Goal: Task Accomplishment & Management: Manage account settings

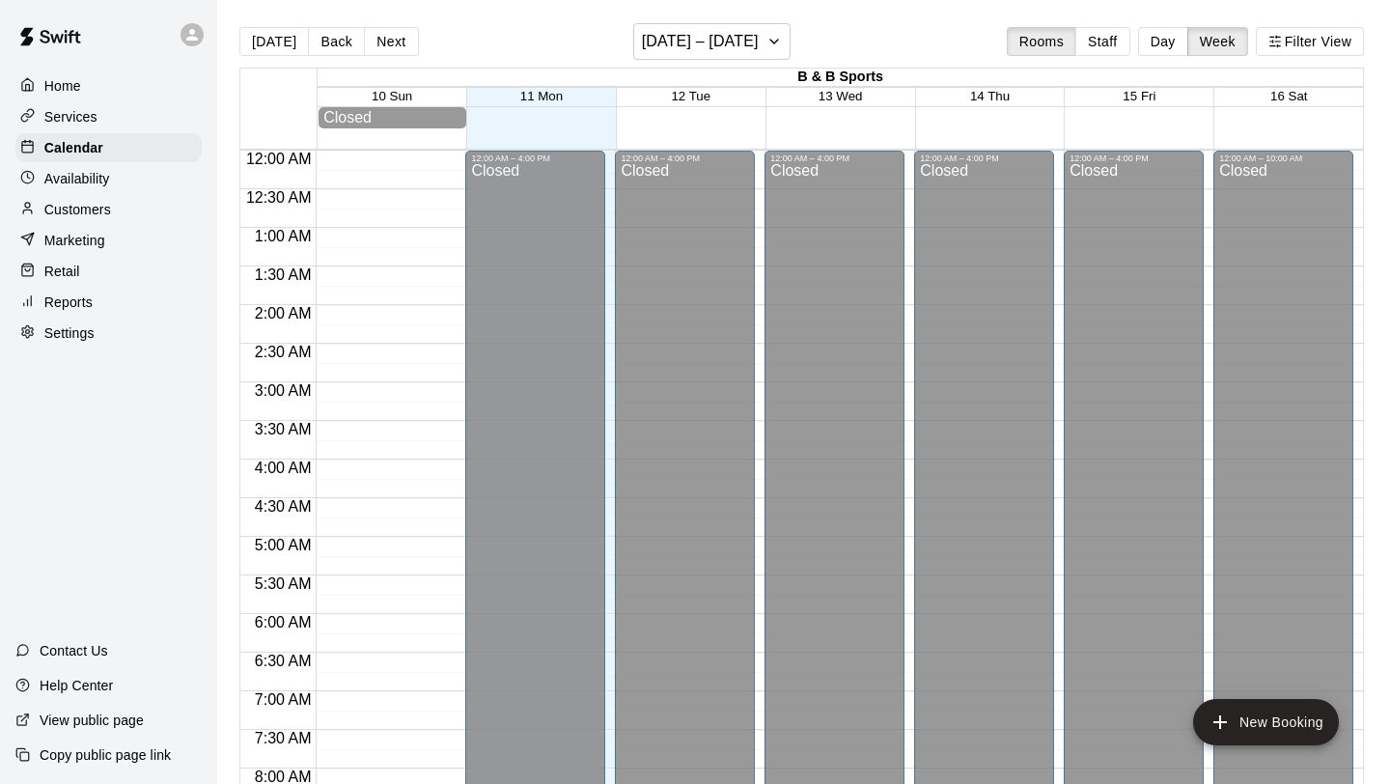
scroll to position [1118, 0]
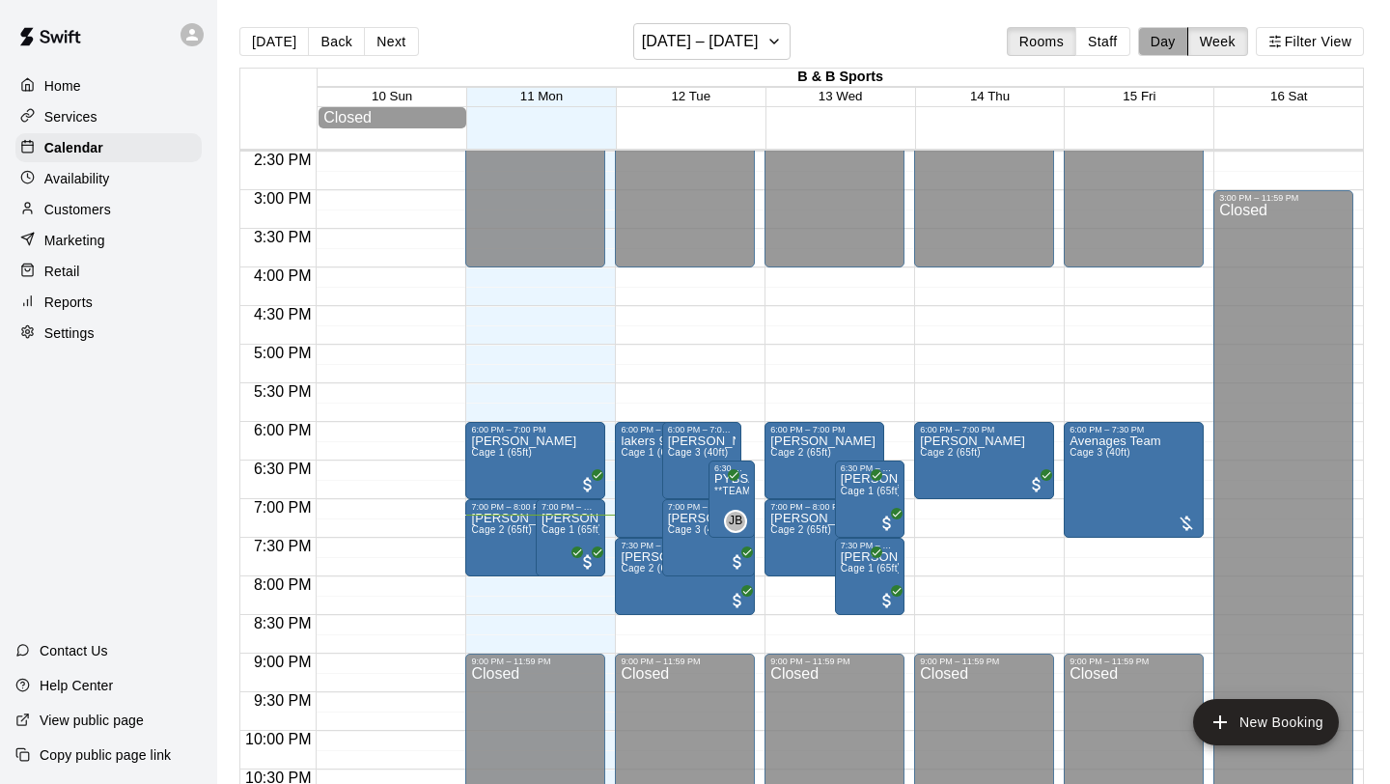
click at [1150, 48] on button "Day" at bounding box center [1163, 41] width 50 height 29
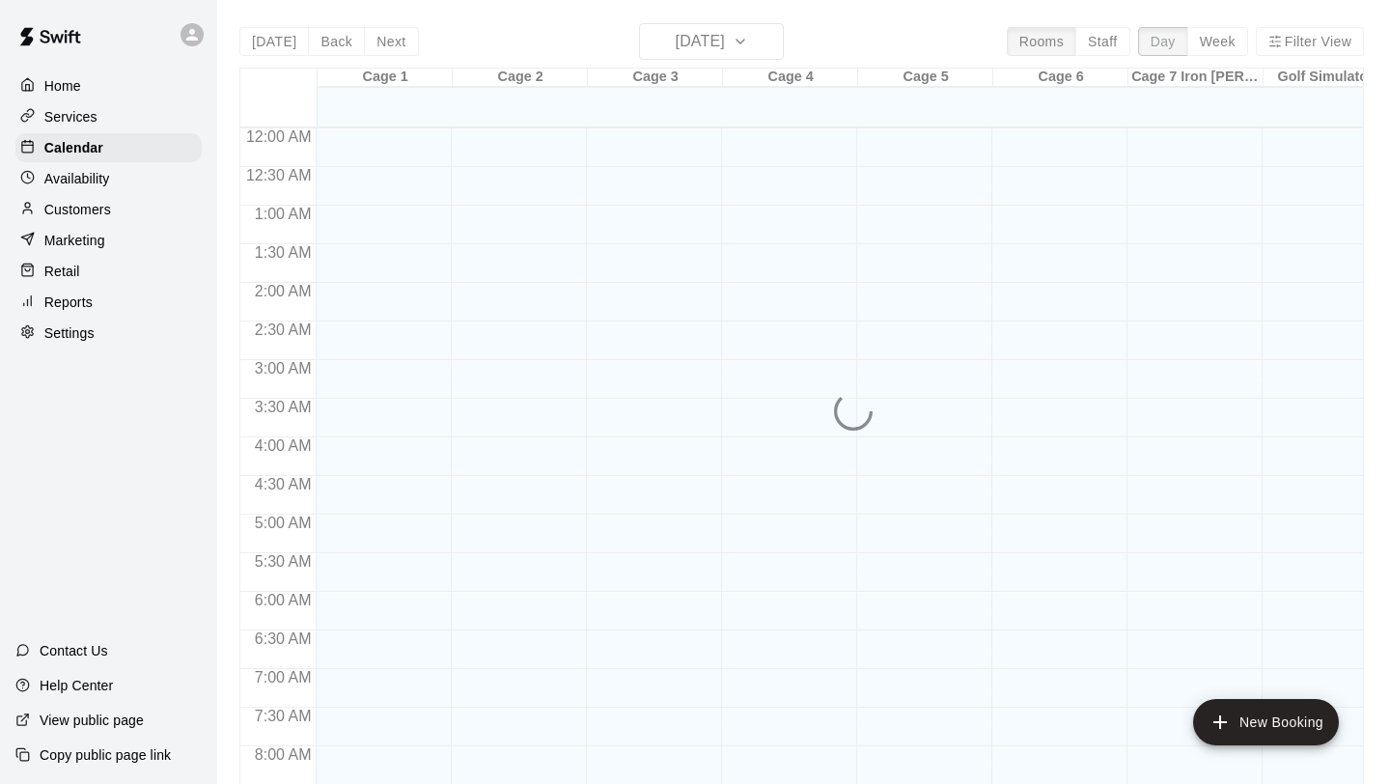
scroll to position [1176, 0]
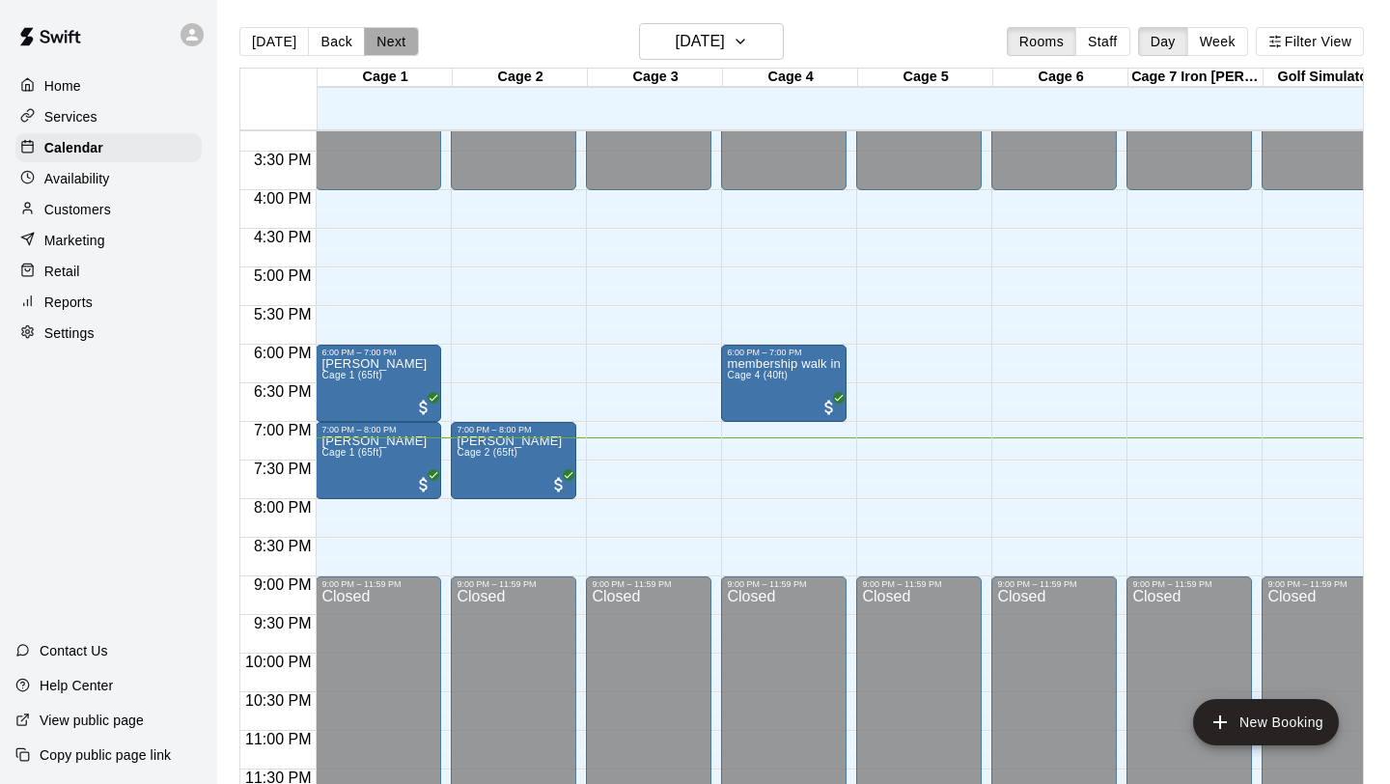
click at [374, 47] on button "Next" at bounding box center [391, 41] width 54 height 29
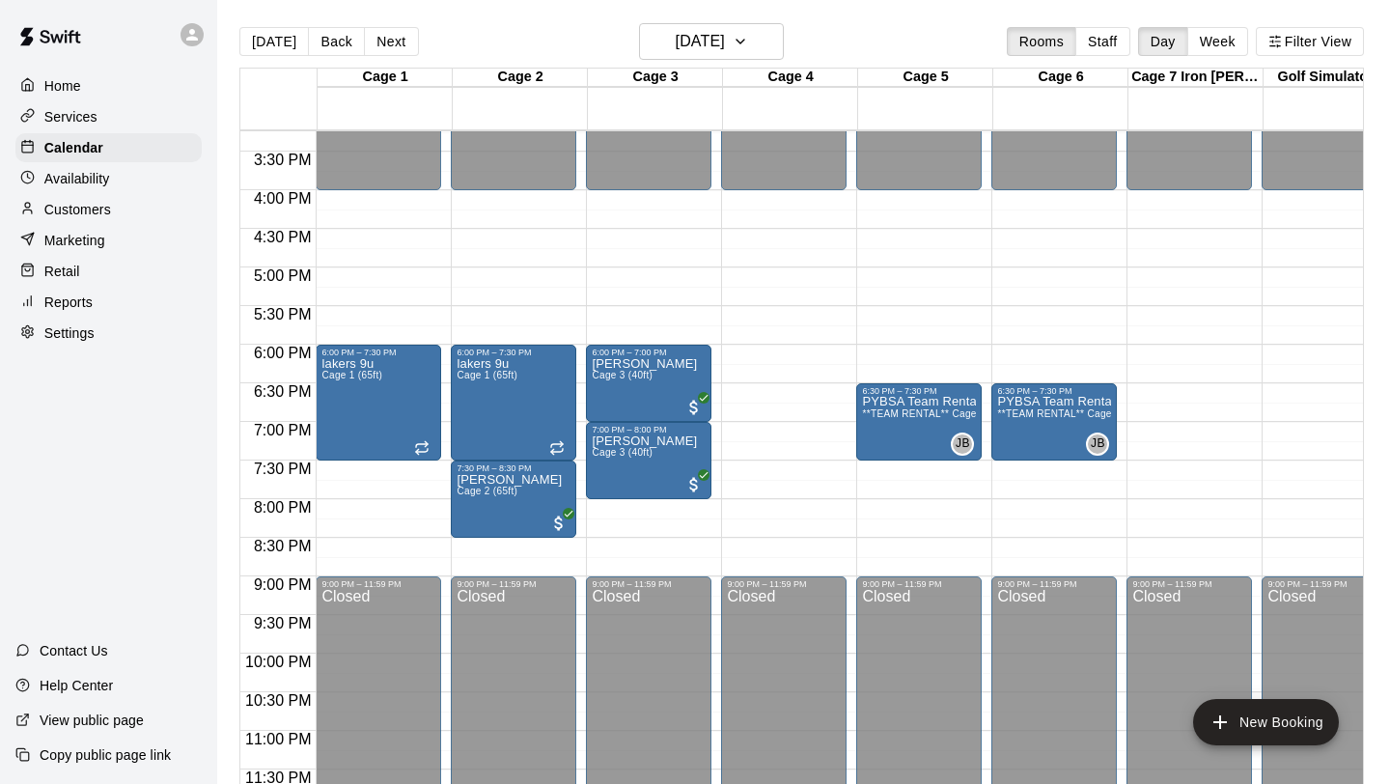
click at [387, 45] on button "Next" at bounding box center [391, 41] width 54 height 29
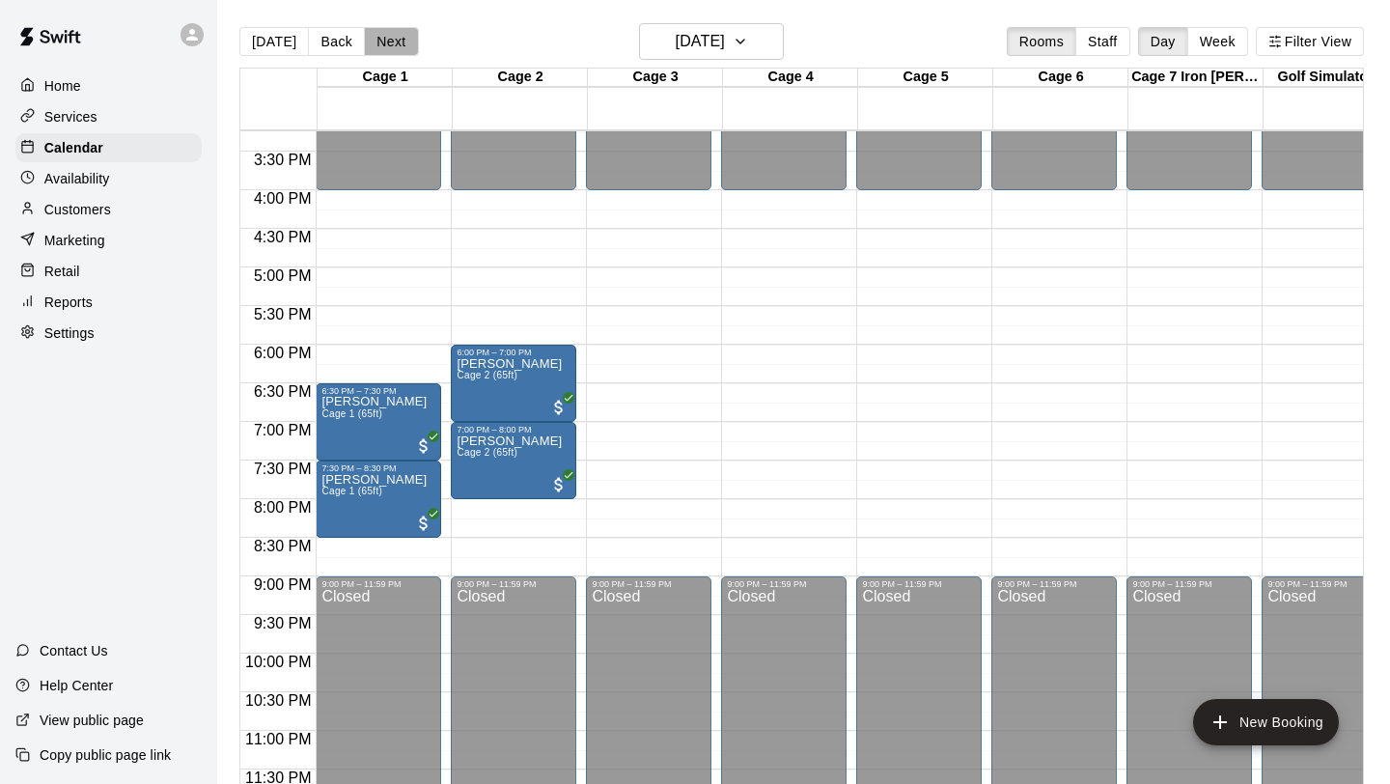
click at [387, 44] on button "Next" at bounding box center [391, 41] width 54 height 29
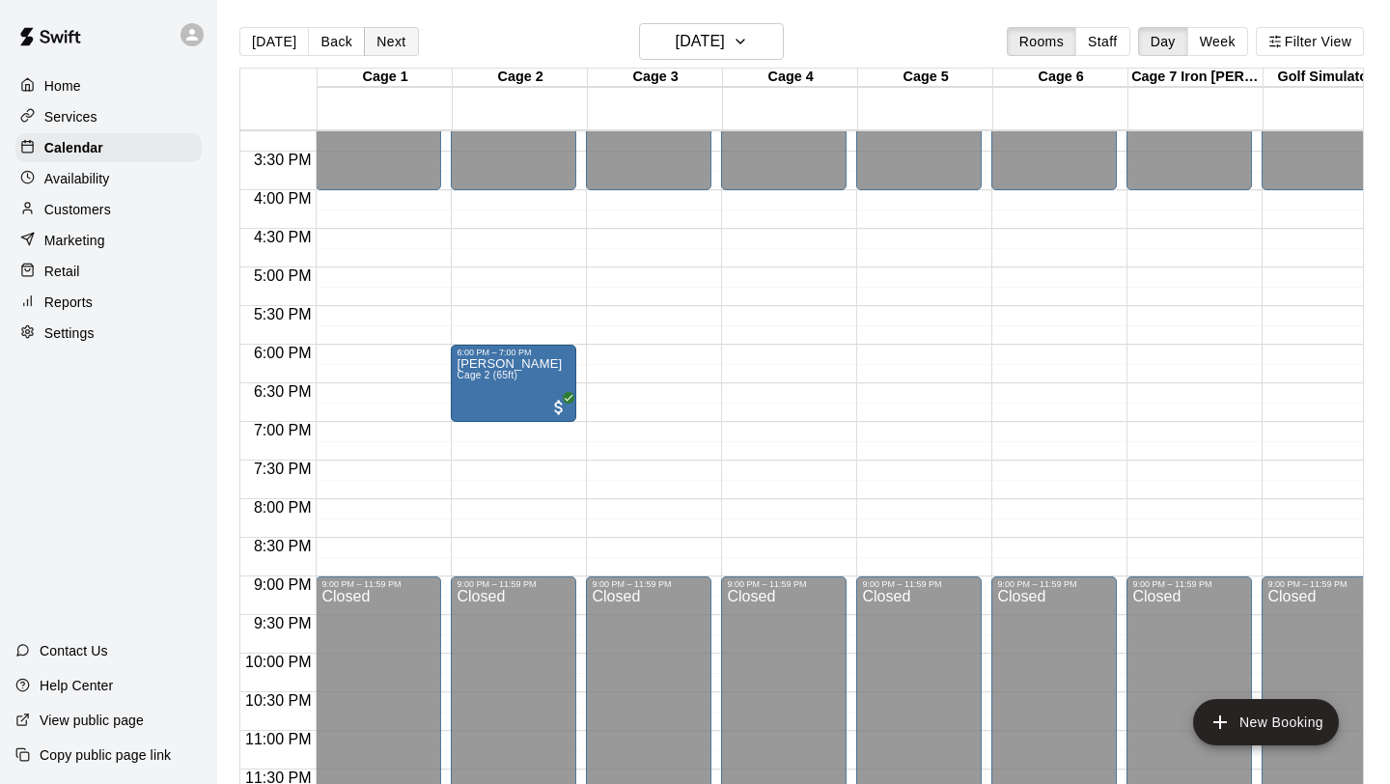
click at [387, 44] on button "Next" at bounding box center [391, 41] width 54 height 29
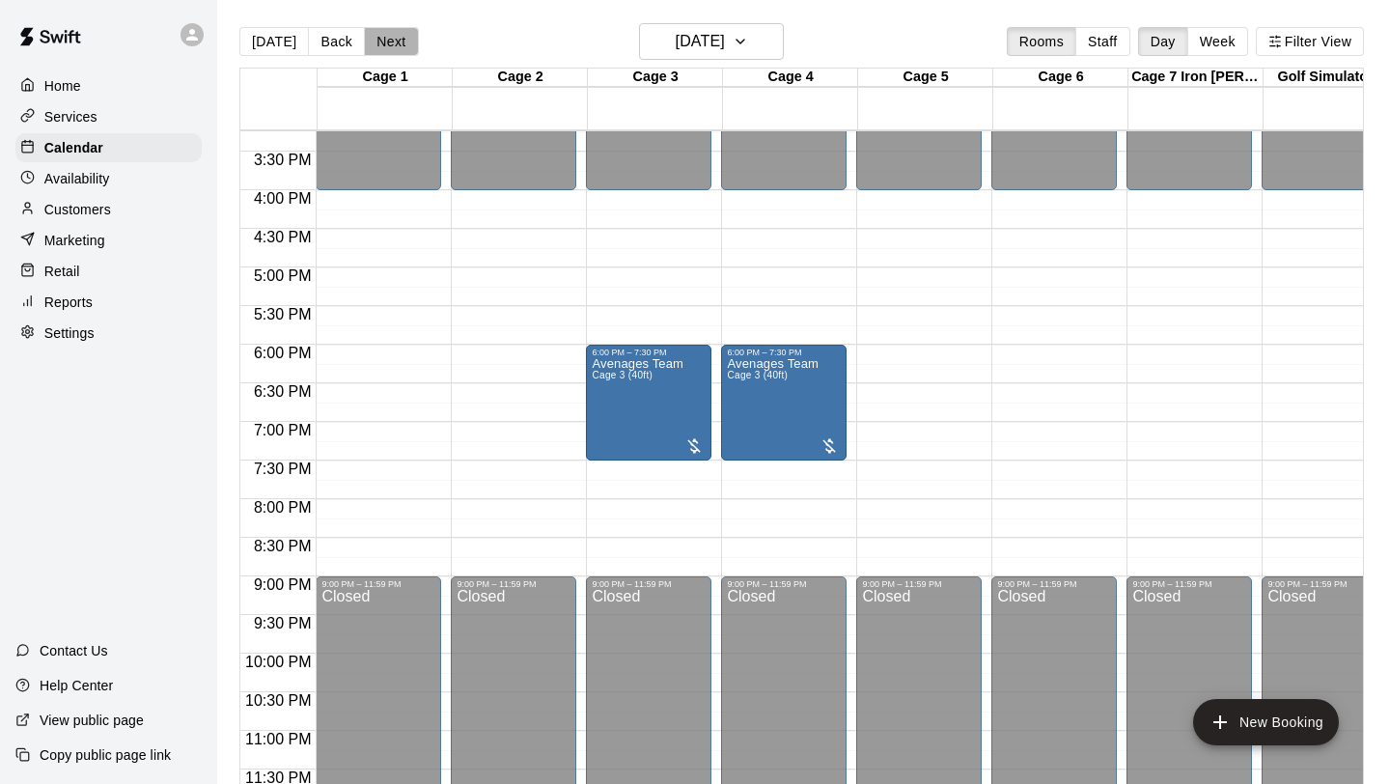
click at [387, 45] on button "Next" at bounding box center [391, 41] width 54 height 29
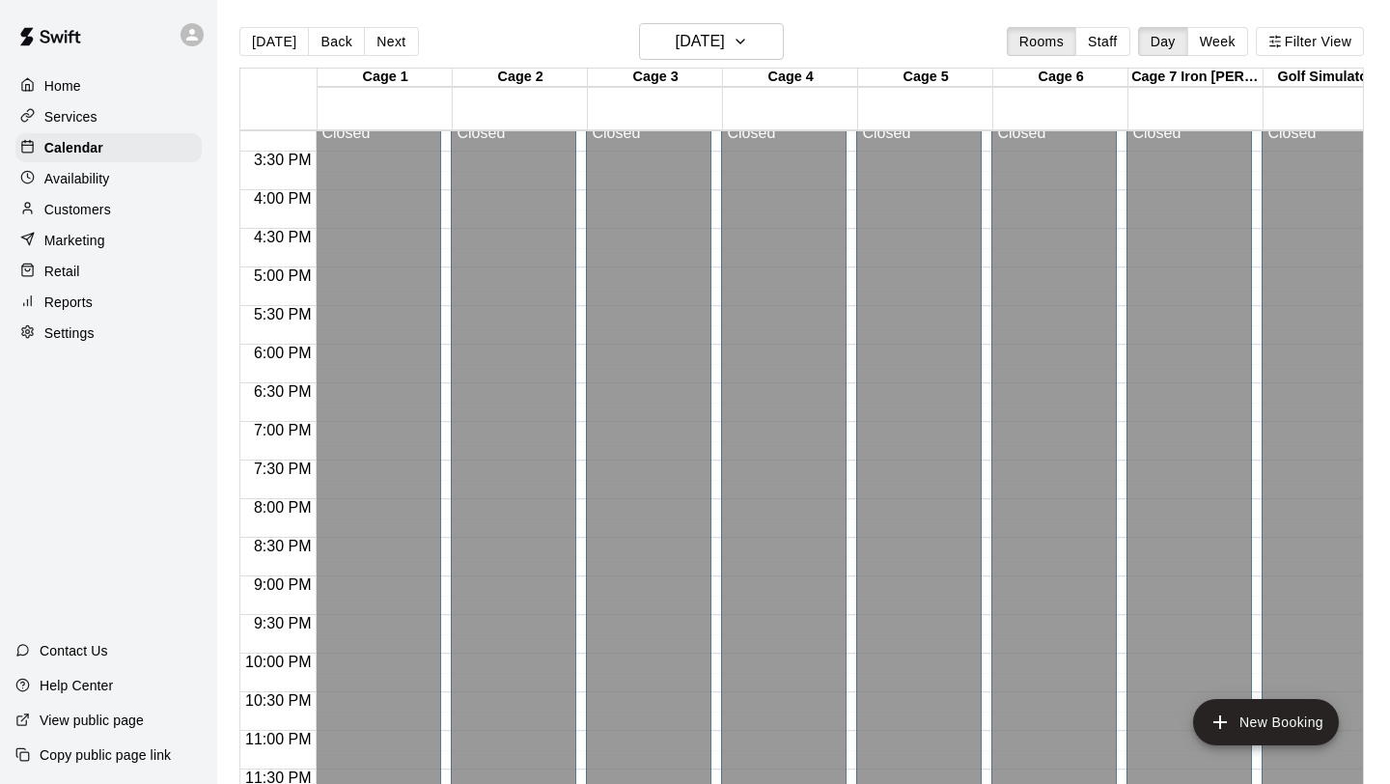
click at [97, 112] on div "Services" at bounding box center [108, 116] width 186 height 29
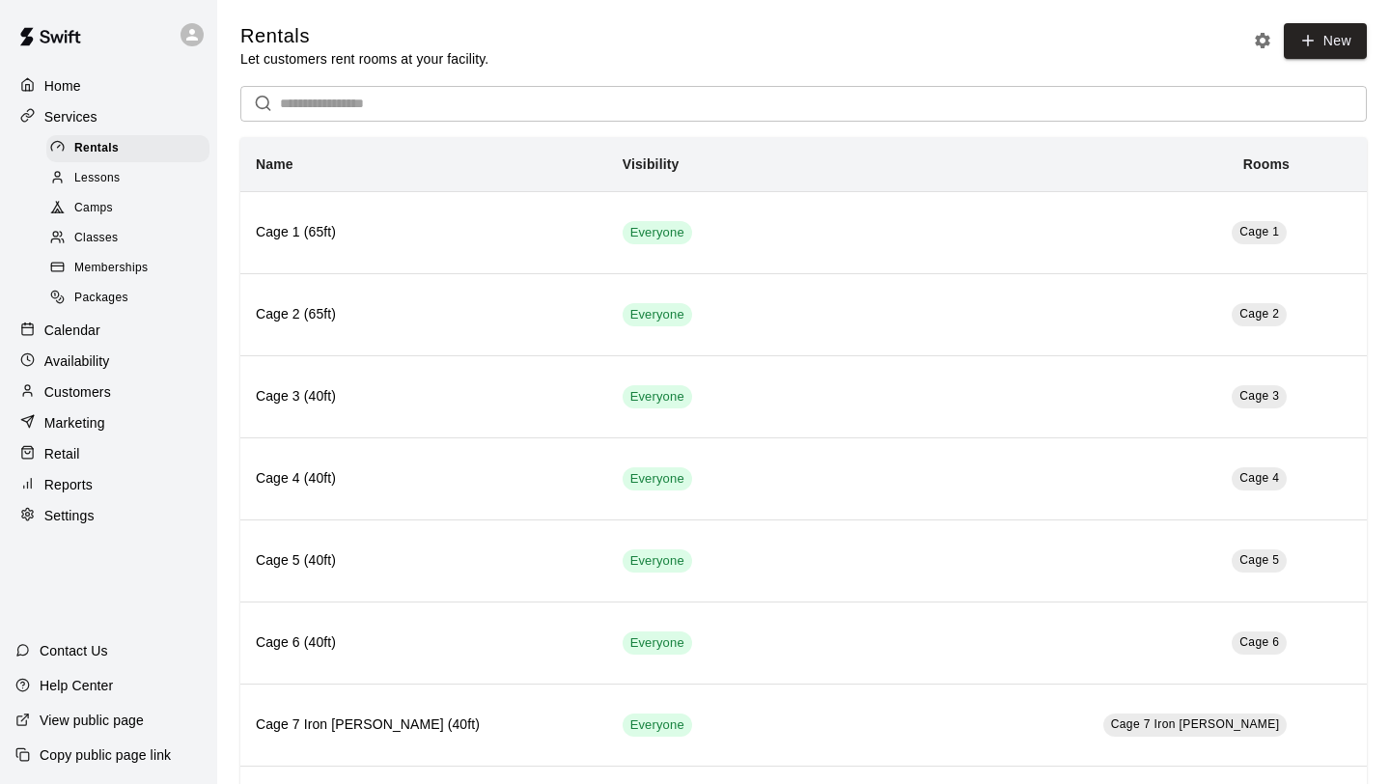
click at [119, 263] on span "Memberships" at bounding box center [110, 268] width 73 height 19
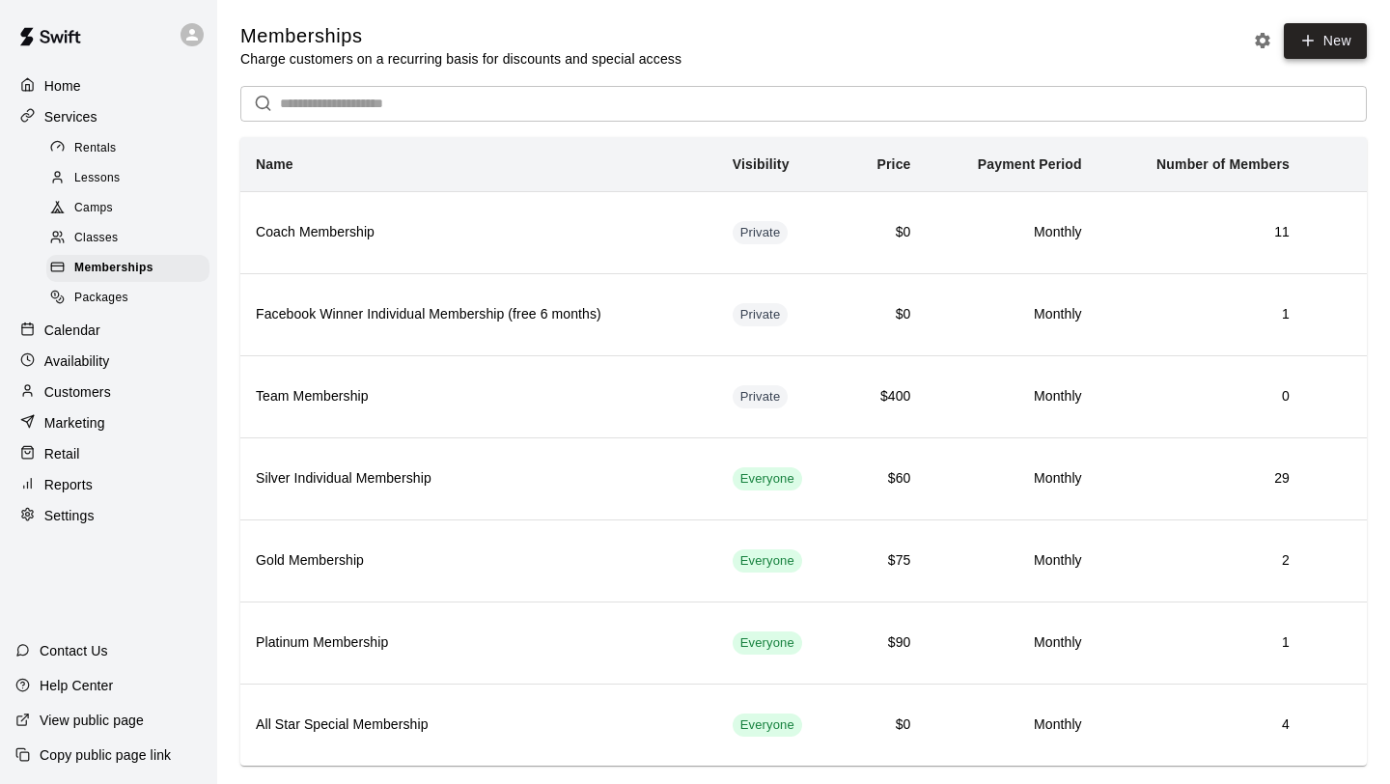
click at [1325, 45] on link "New" at bounding box center [1324, 41] width 83 height 36
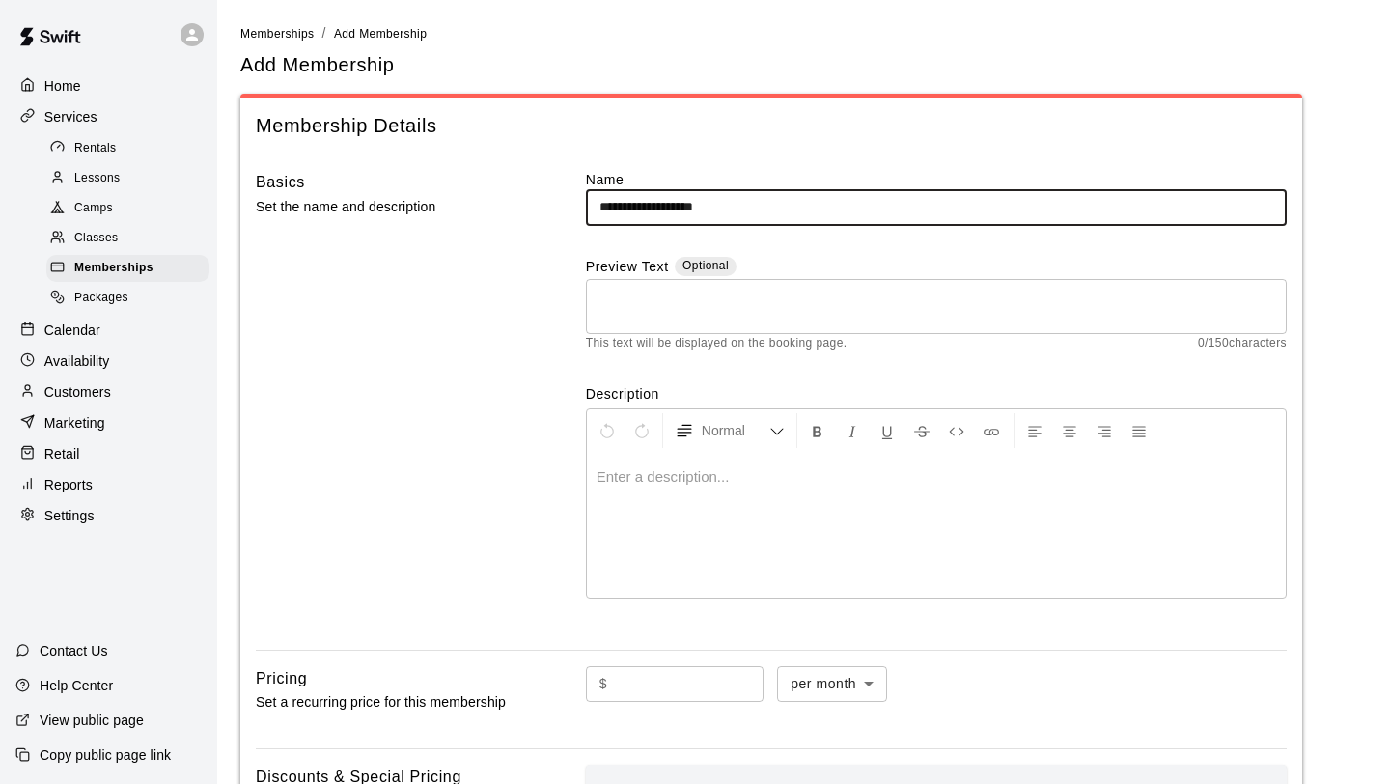
type input "**********"
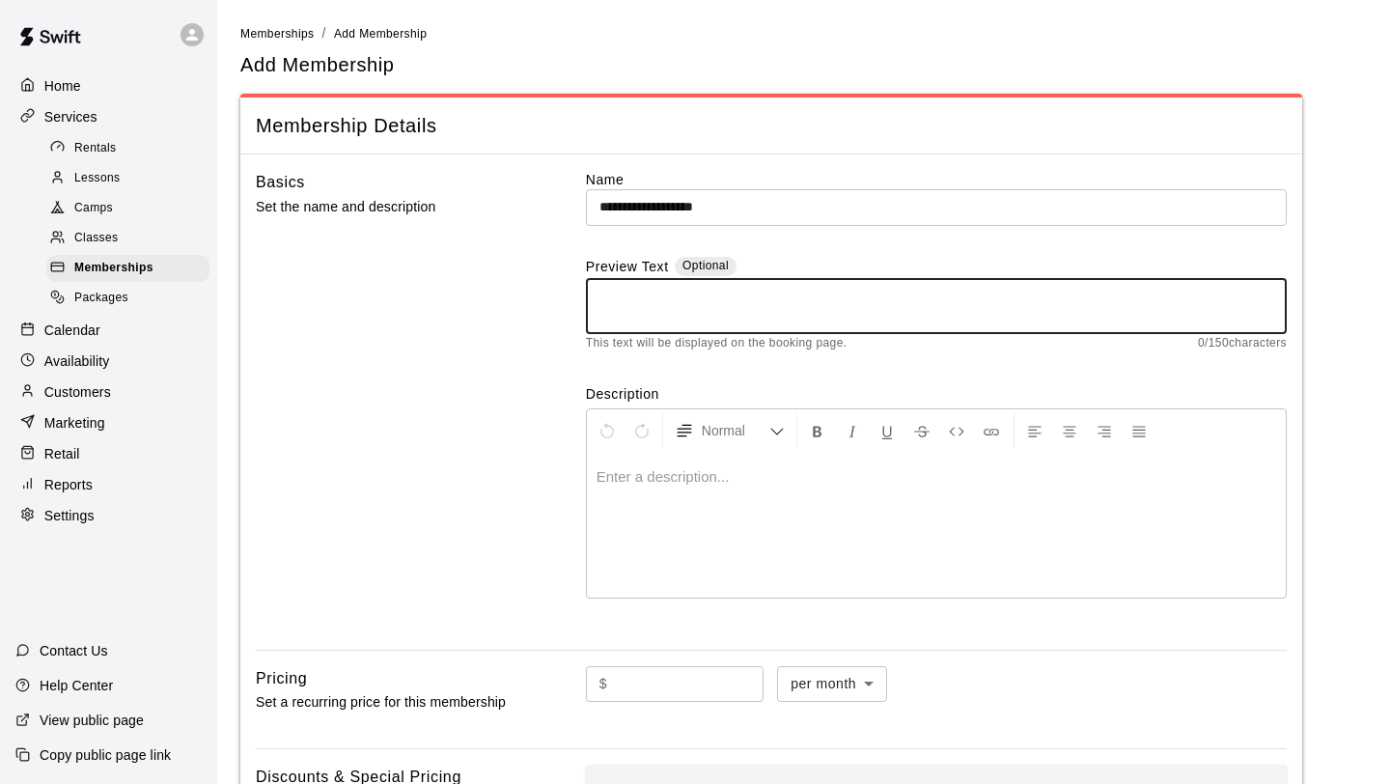
click at [705, 305] on textarea at bounding box center [936, 306] width 674 height 39
type textarea "**********"
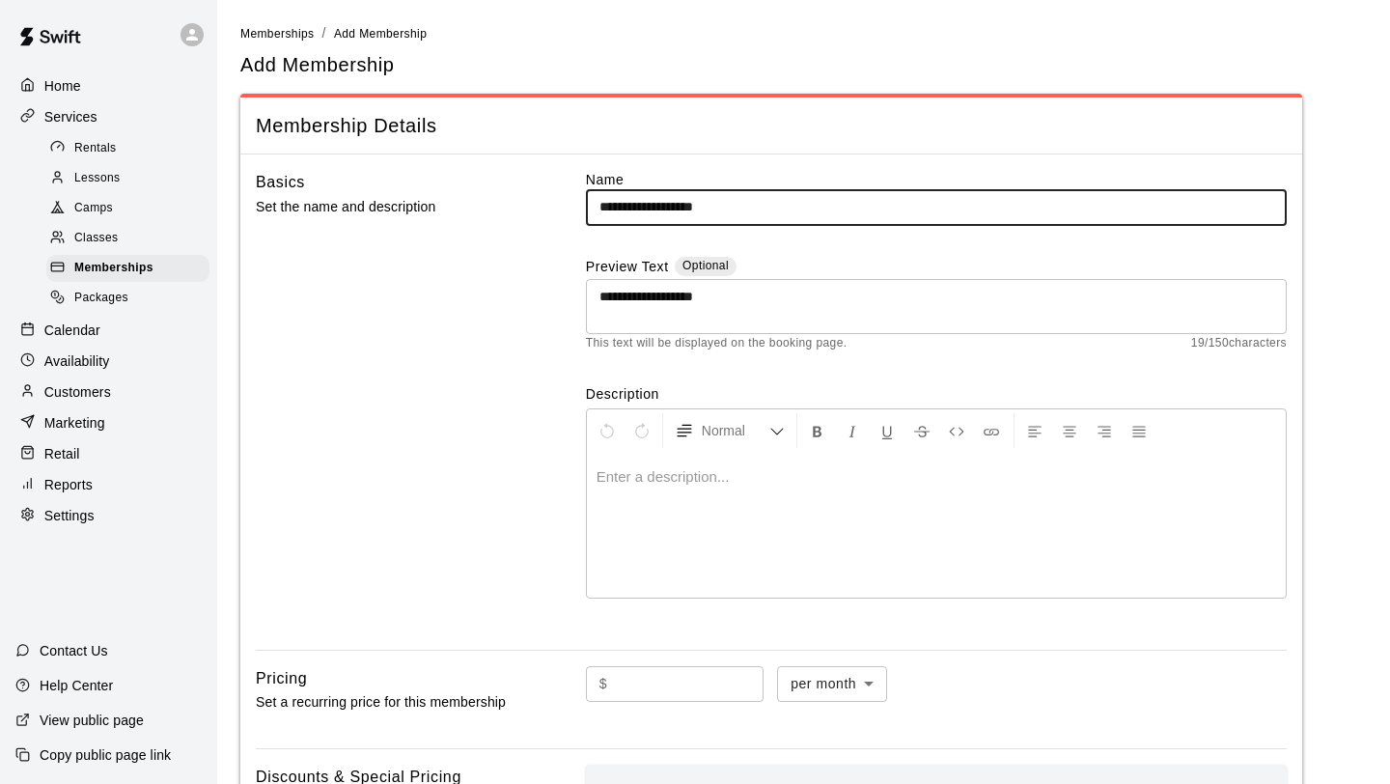
click at [715, 204] on input "**********" at bounding box center [936, 207] width 701 height 36
type input "**********"
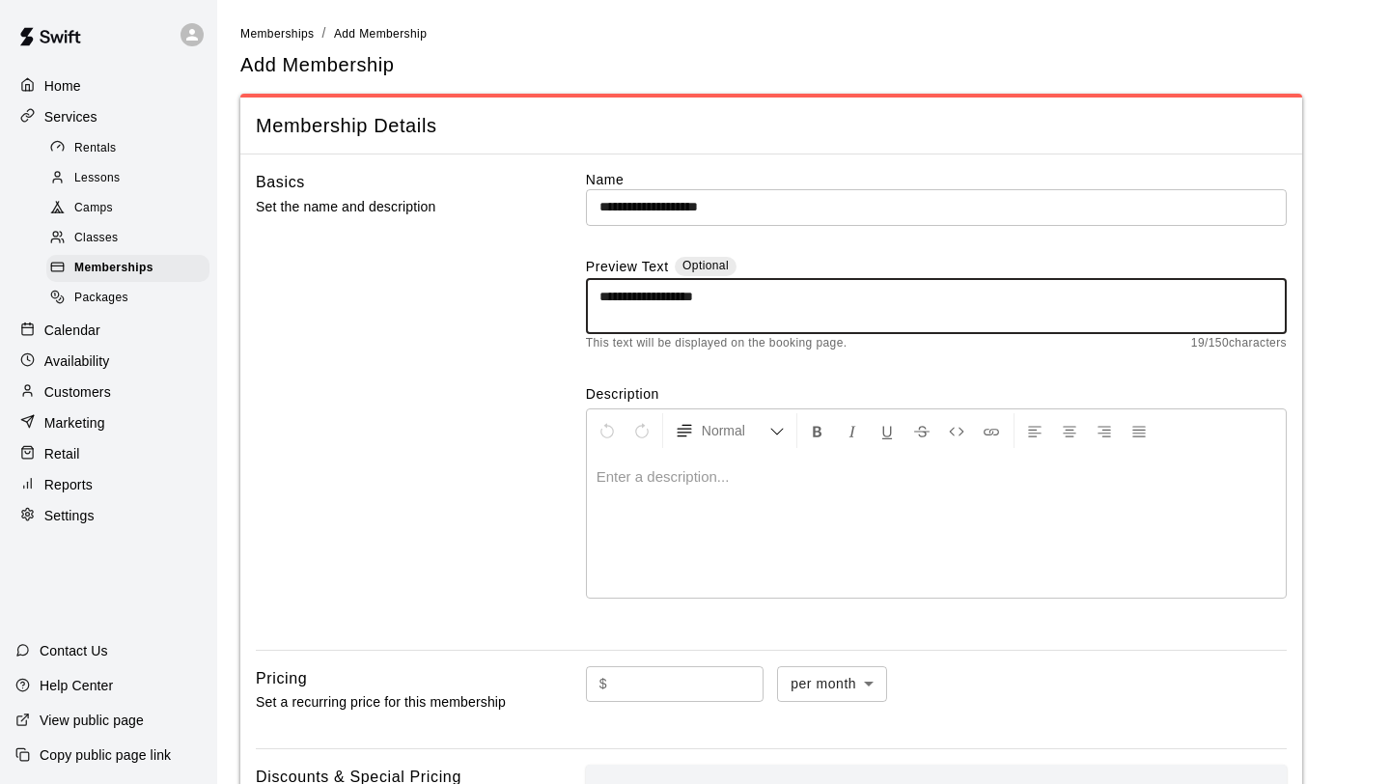
click at [811, 292] on textarea "**********" at bounding box center [936, 306] width 674 height 39
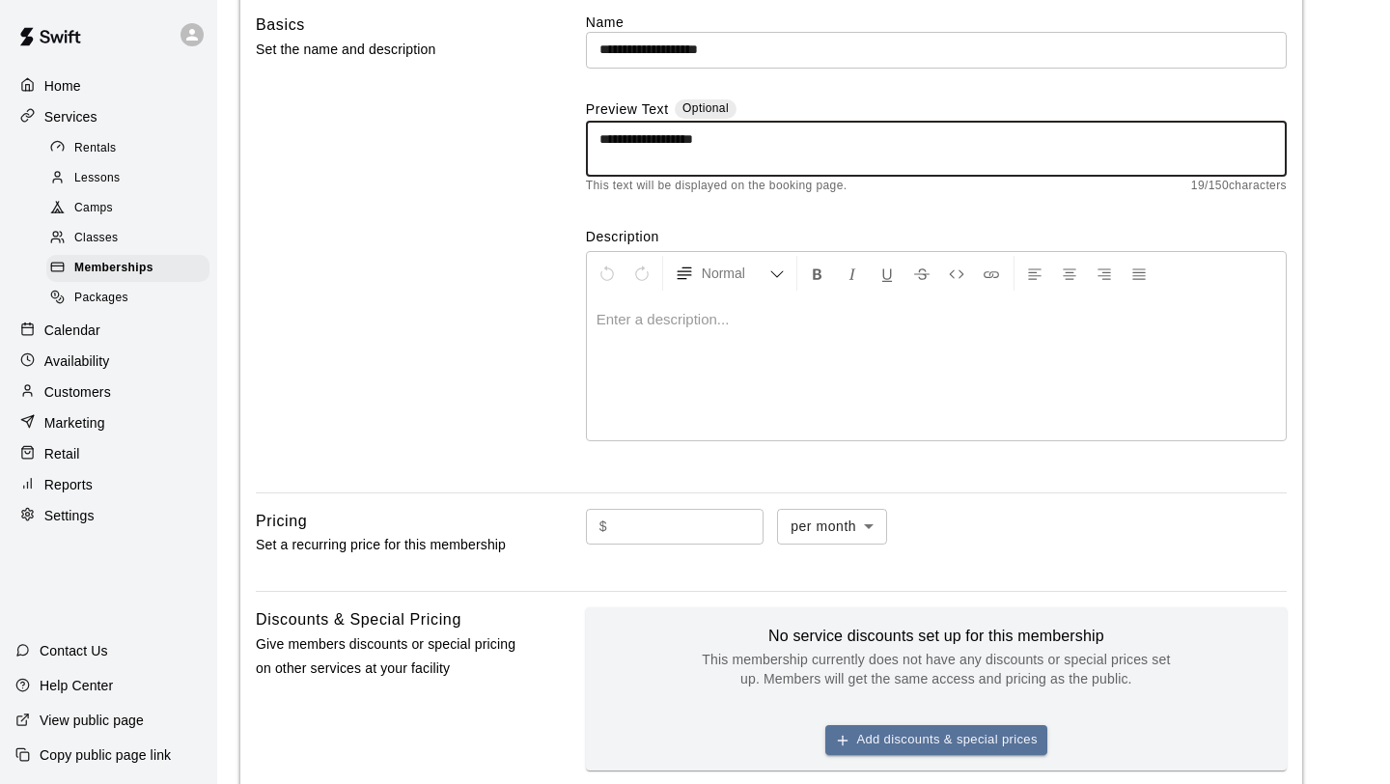
scroll to position [159, 0]
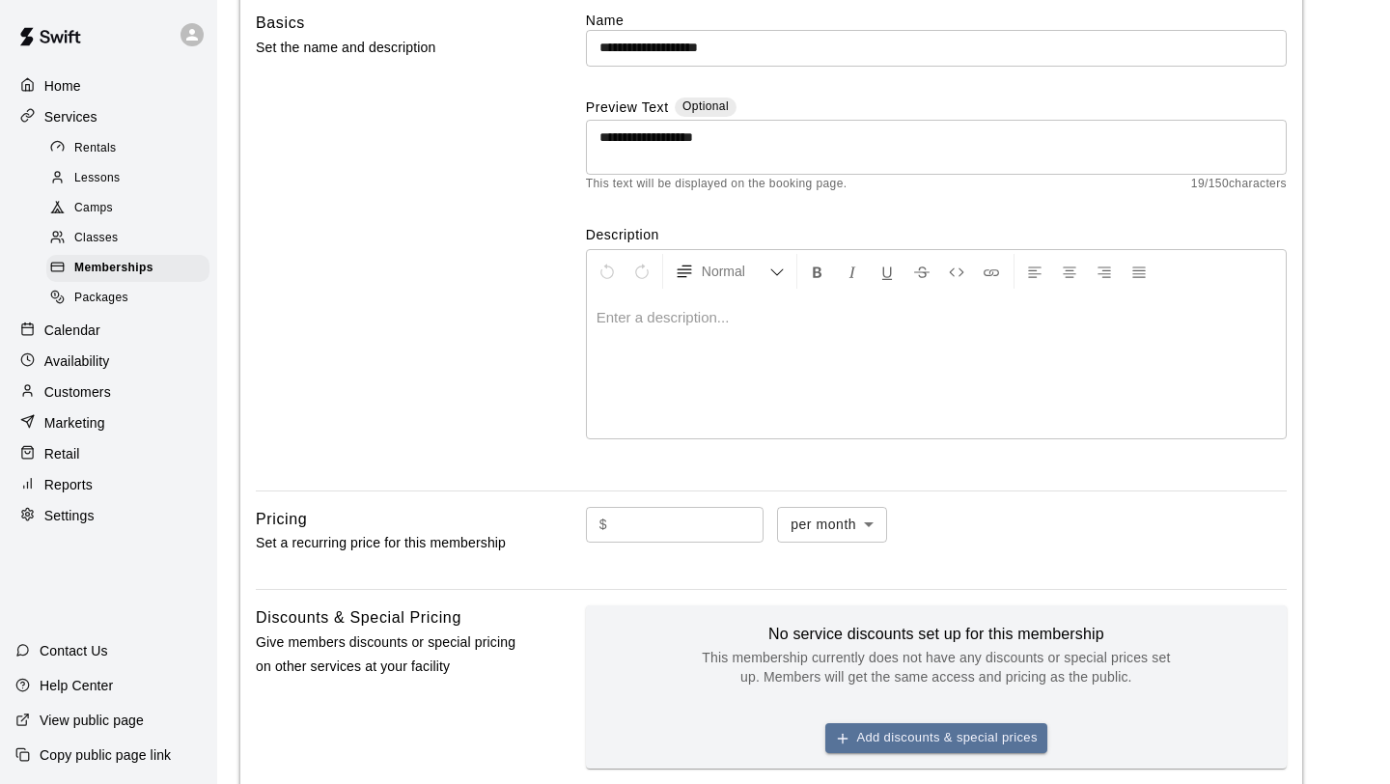
click at [722, 334] on div at bounding box center [936, 365] width 699 height 145
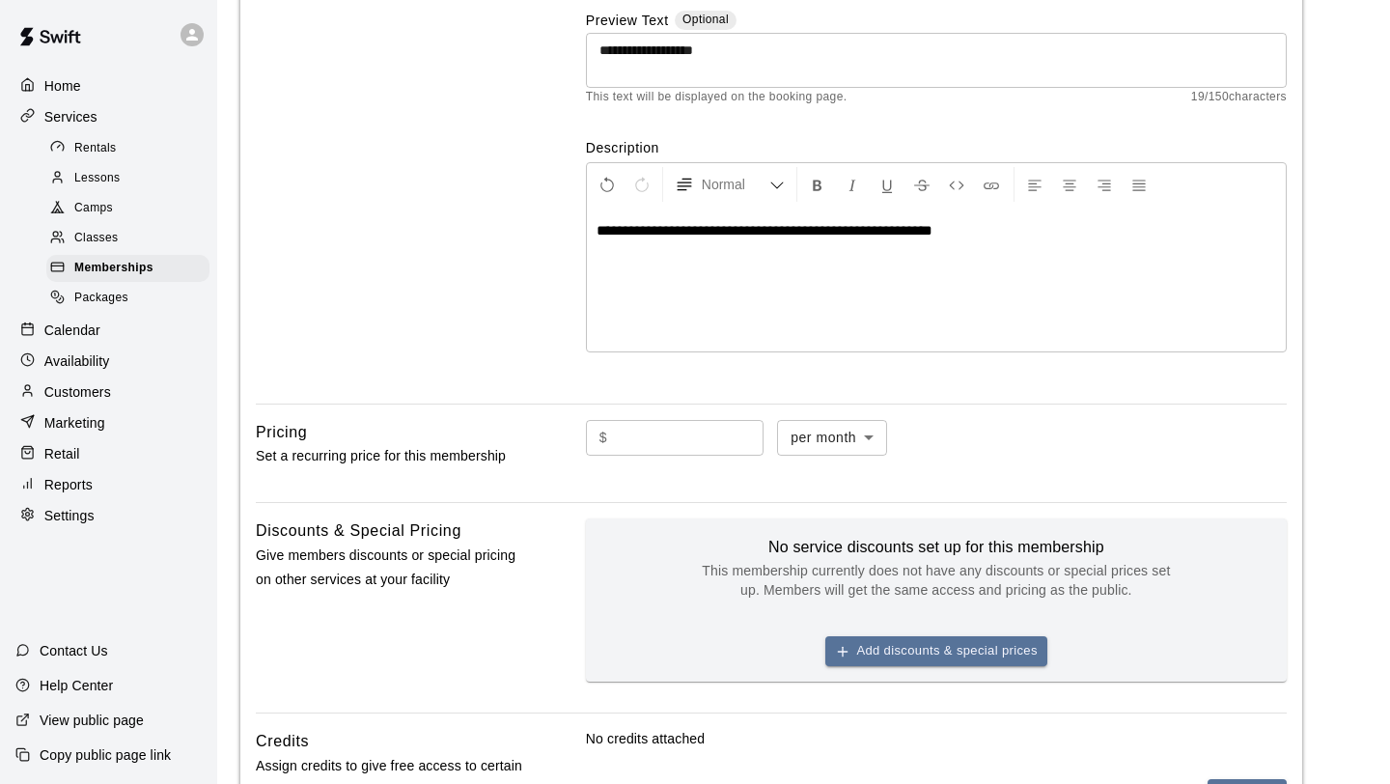
scroll to position [257, 0]
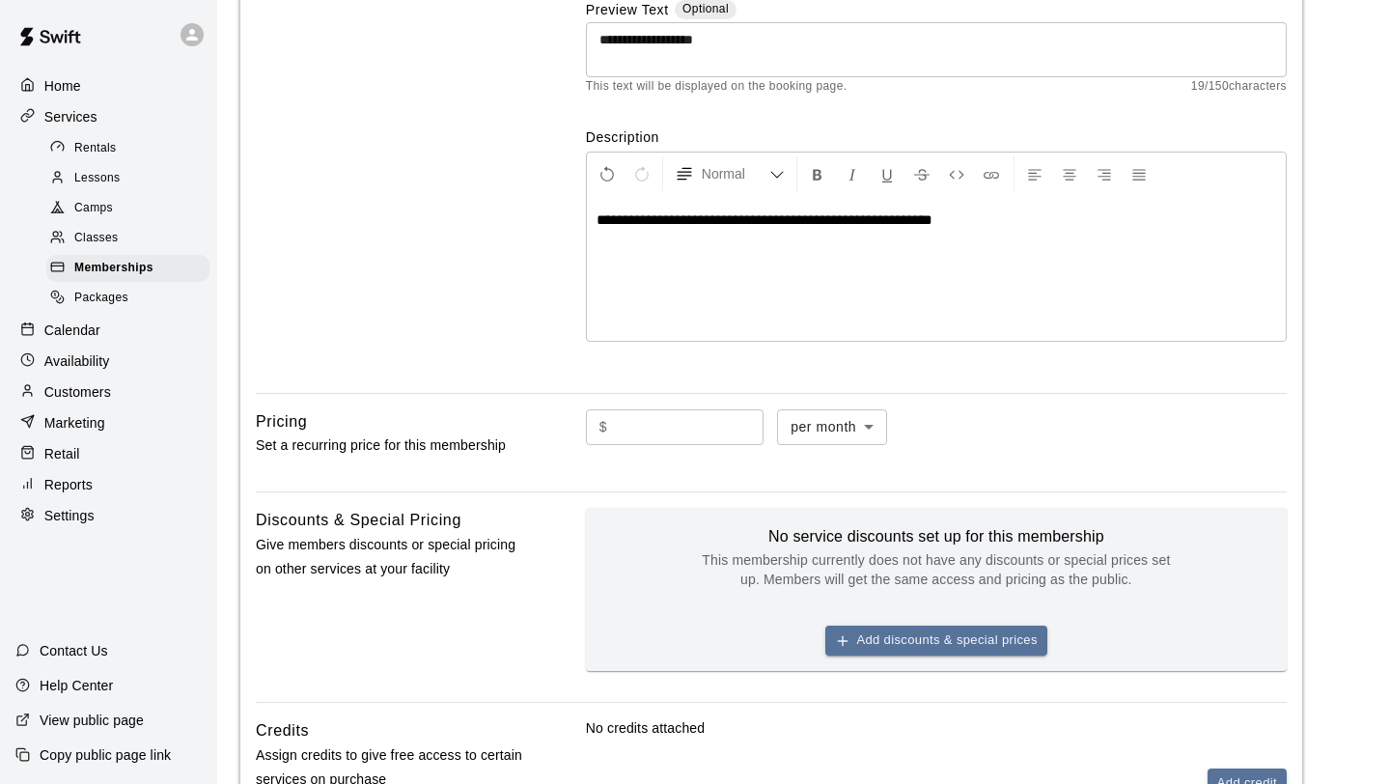
click at [696, 430] on input "text" at bounding box center [689, 427] width 149 height 36
type input "*"
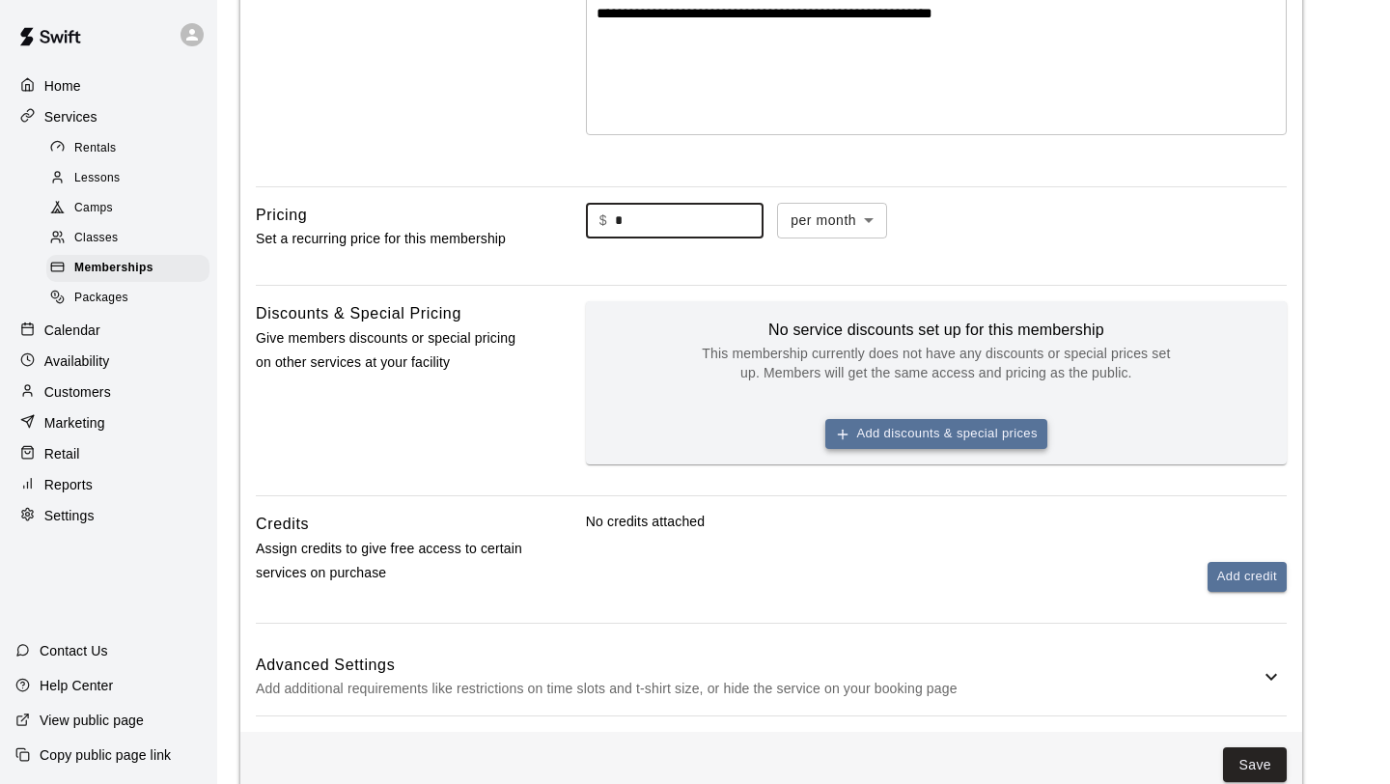
scroll to position [515, 0]
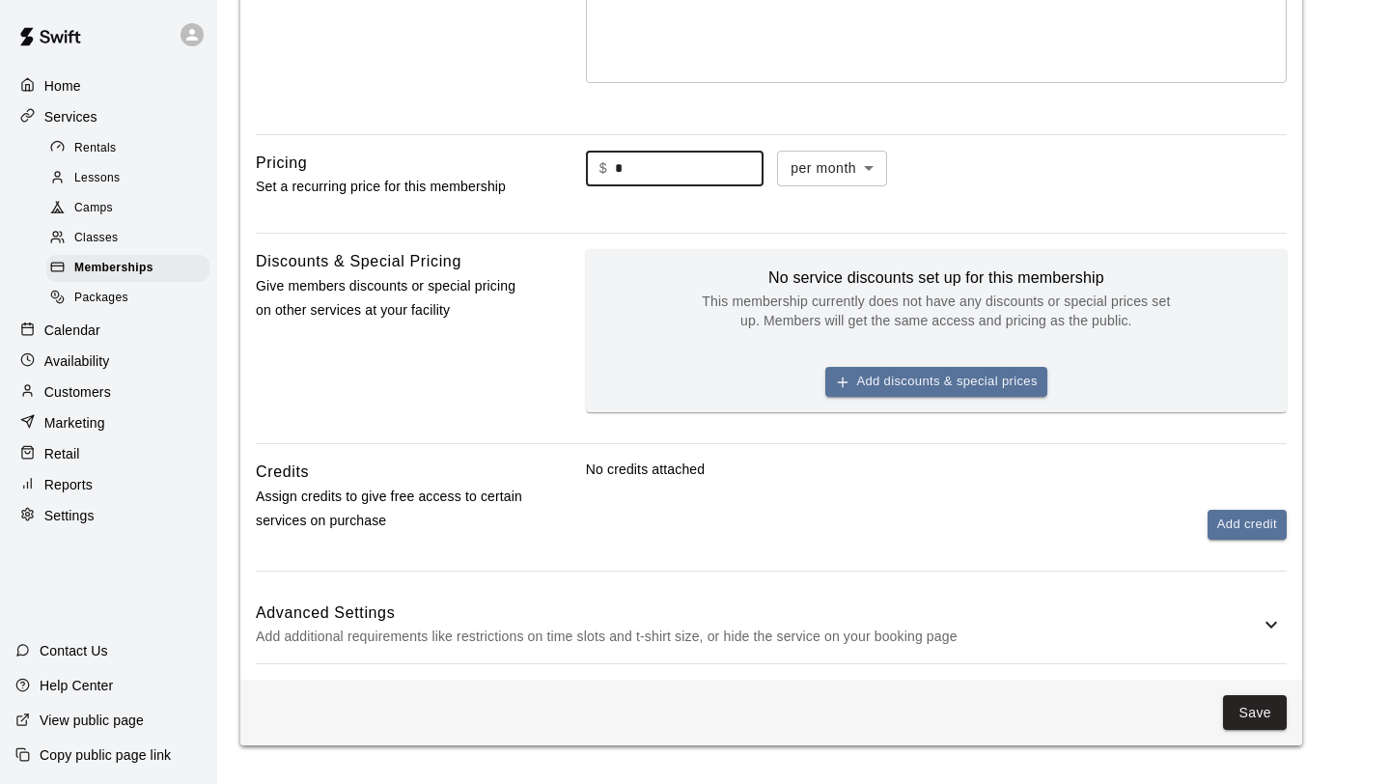
click at [1269, 628] on icon at bounding box center [1270, 624] width 23 height 23
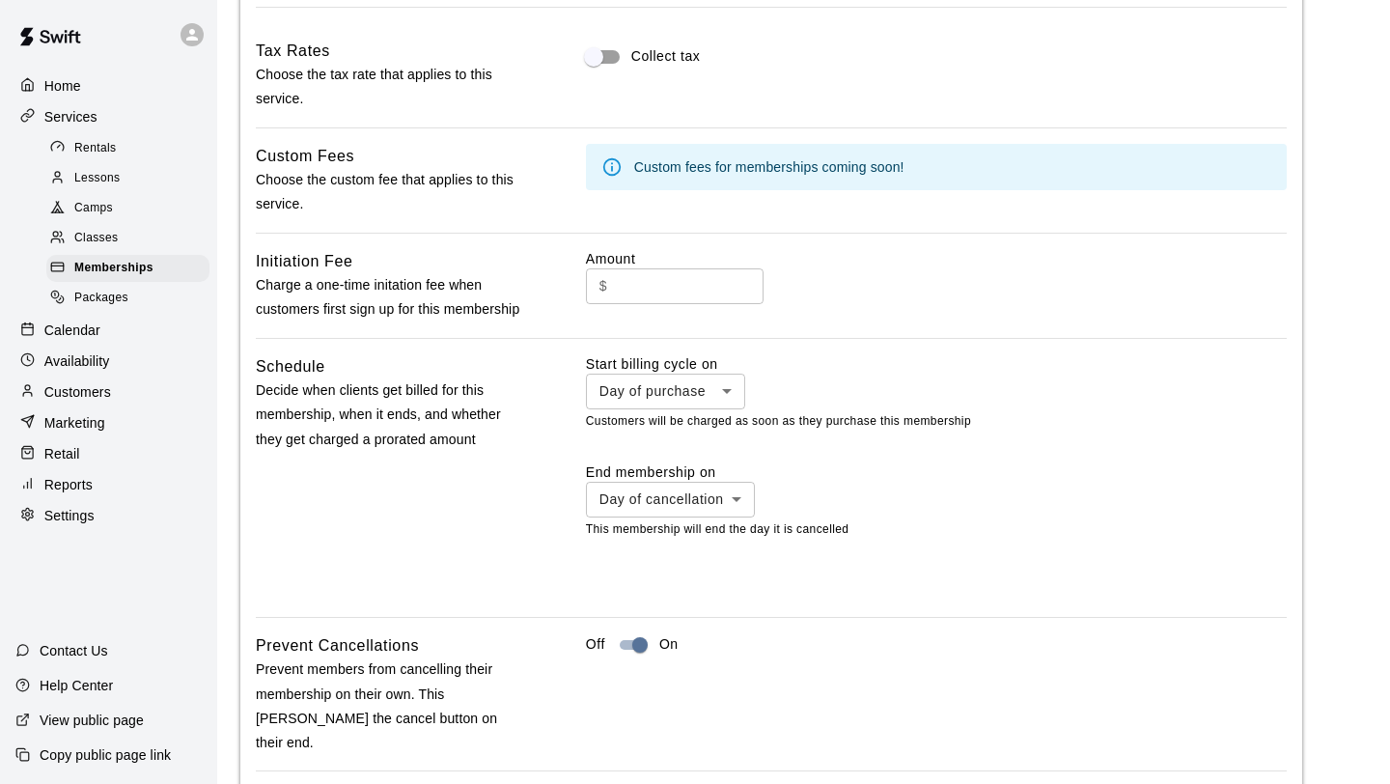
scroll to position [1168, 0]
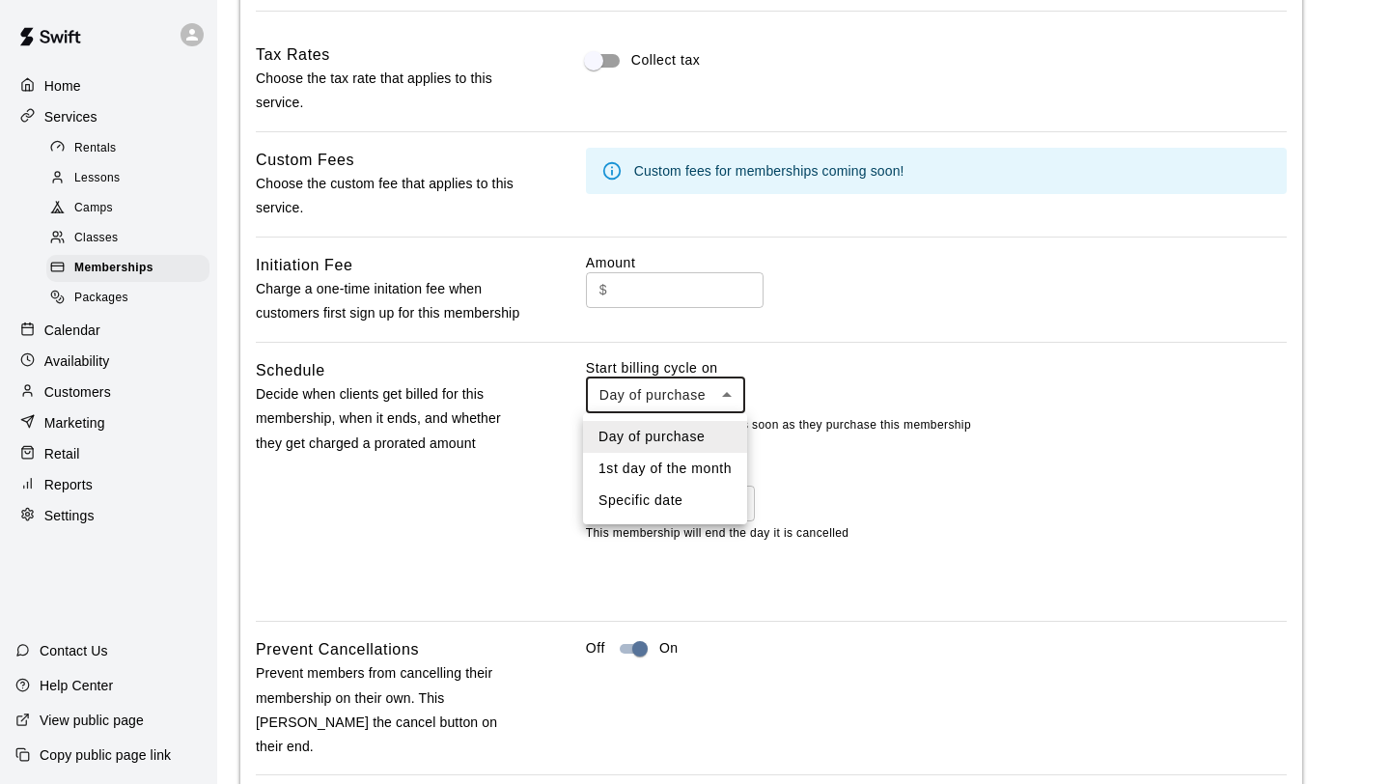
click at [683, 504] on li "Specific date" at bounding box center [665, 500] width 164 height 32
type input "*******"
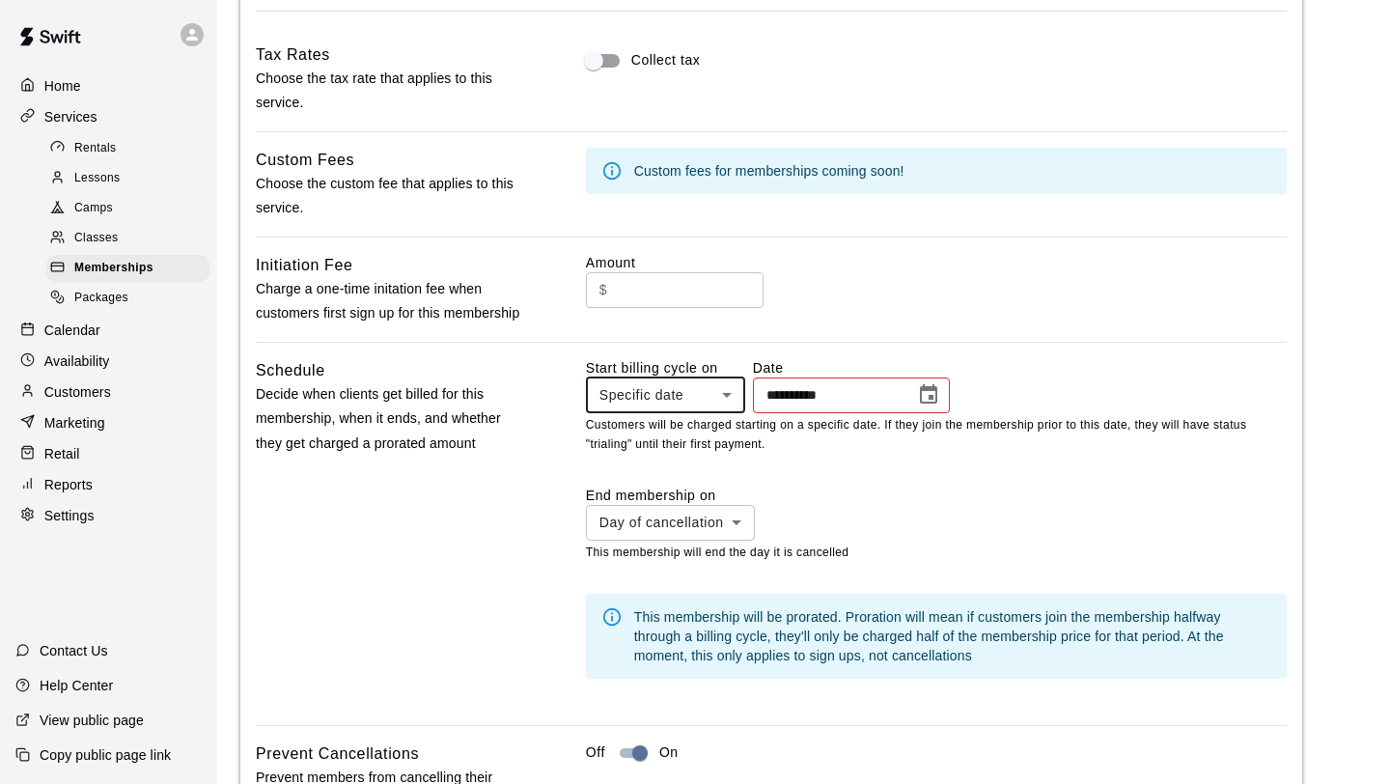
click at [936, 395] on icon "Choose date" at bounding box center [928, 394] width 23 height 23
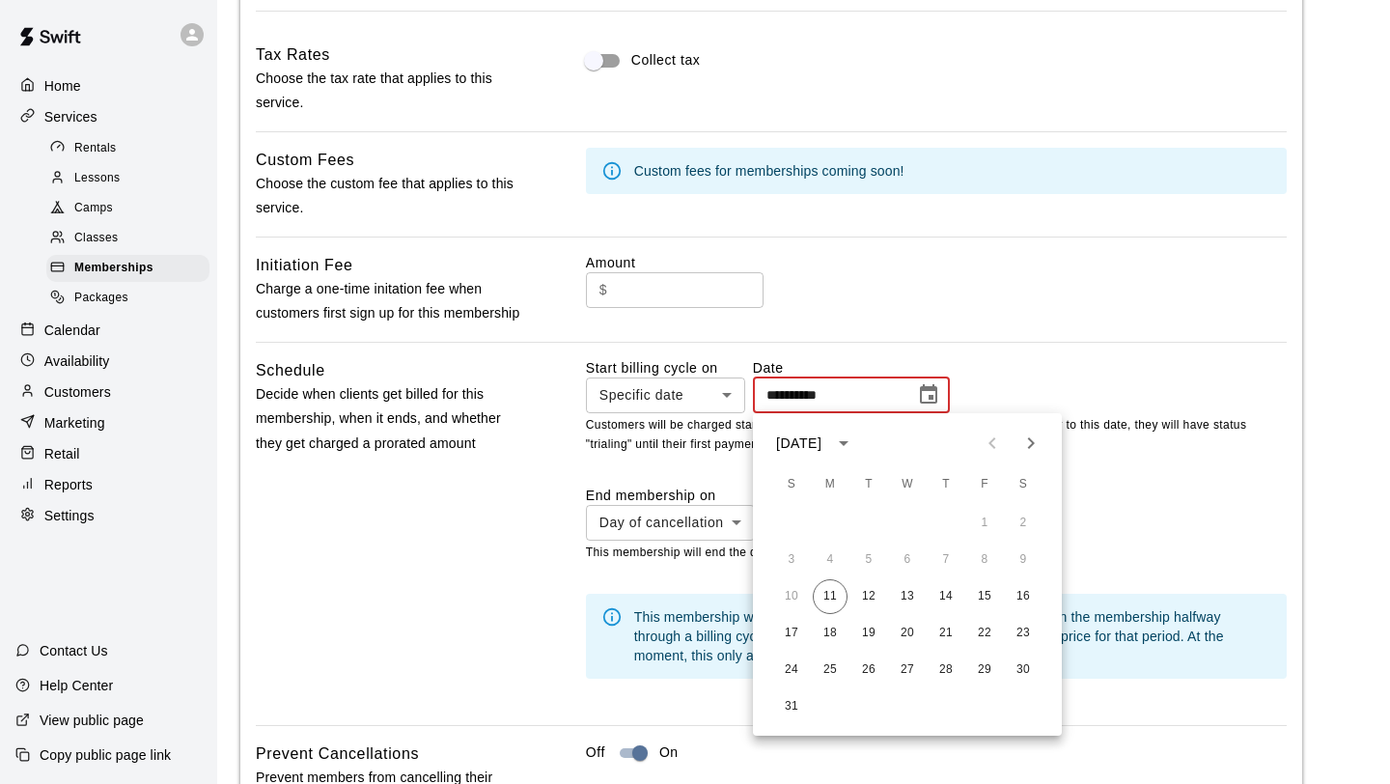
click at [1027, 442] on icon "Next month" at bounding box center [1030, 442] width 23 height 23
click at [825, 522] on button "1" at bounding box center [829, 523] width 35 height 35
type input "**********"
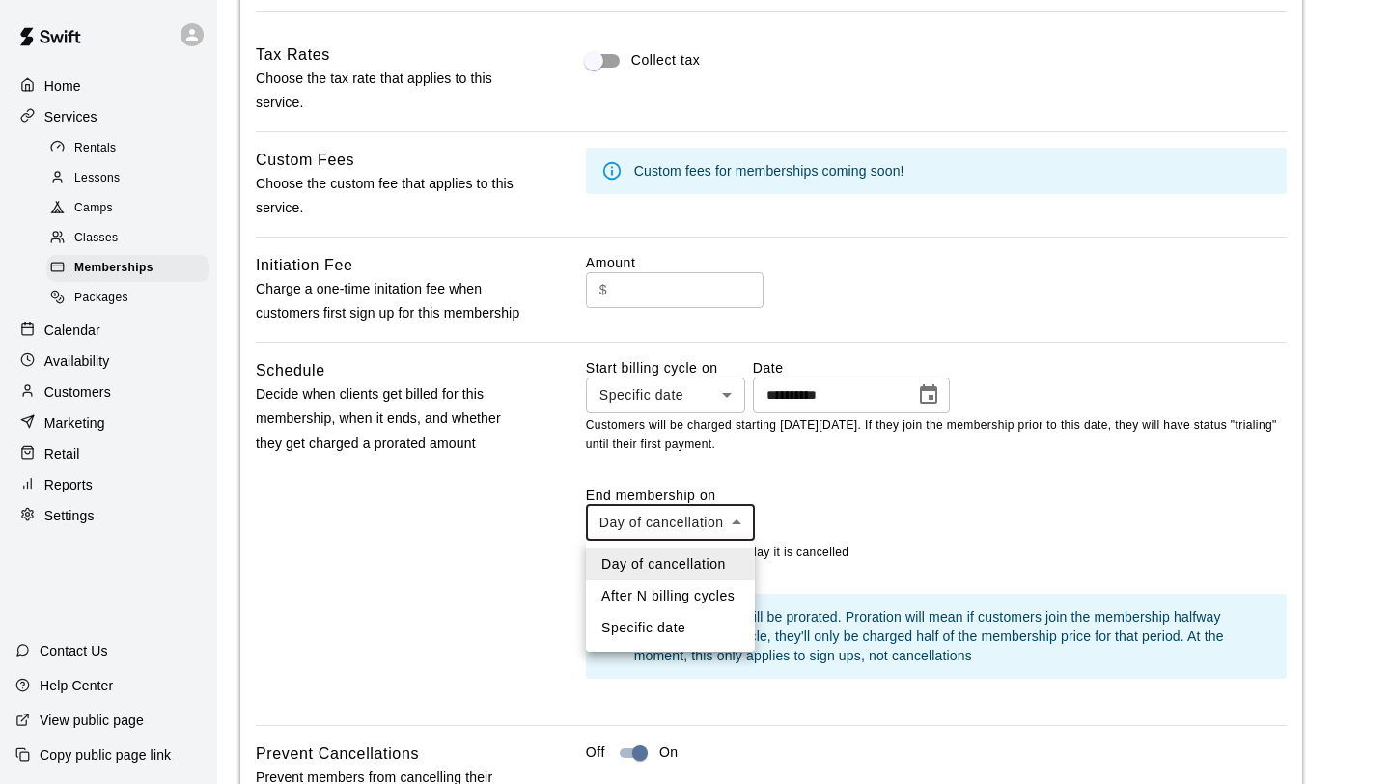
click at [700, 594] on li "After N billing cycles" at bounding box center [670, 596] width 169 height 32
type input "*********"
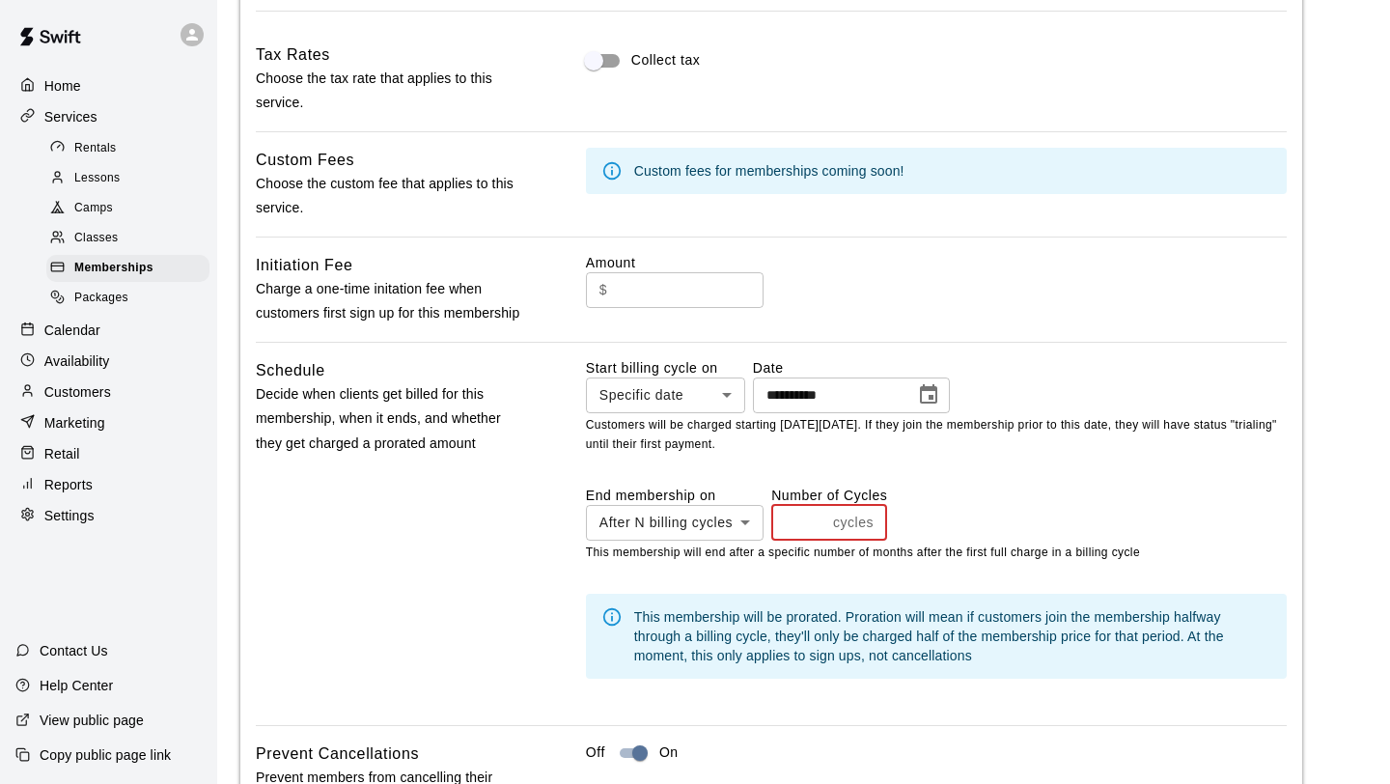
click at [798, 527] on input "number" at bounding box center [798, 523] width 54 height 36
click at [822, 518] on input "*" at bounding box center [798, 523] width 54 height 36
click at [821, 518] on input "*" at bounding box center [798, 523] width 54 height 36
type input "*"
click at [821, 518] on input "*" at bounding box center [798, 523] width 54 height 36
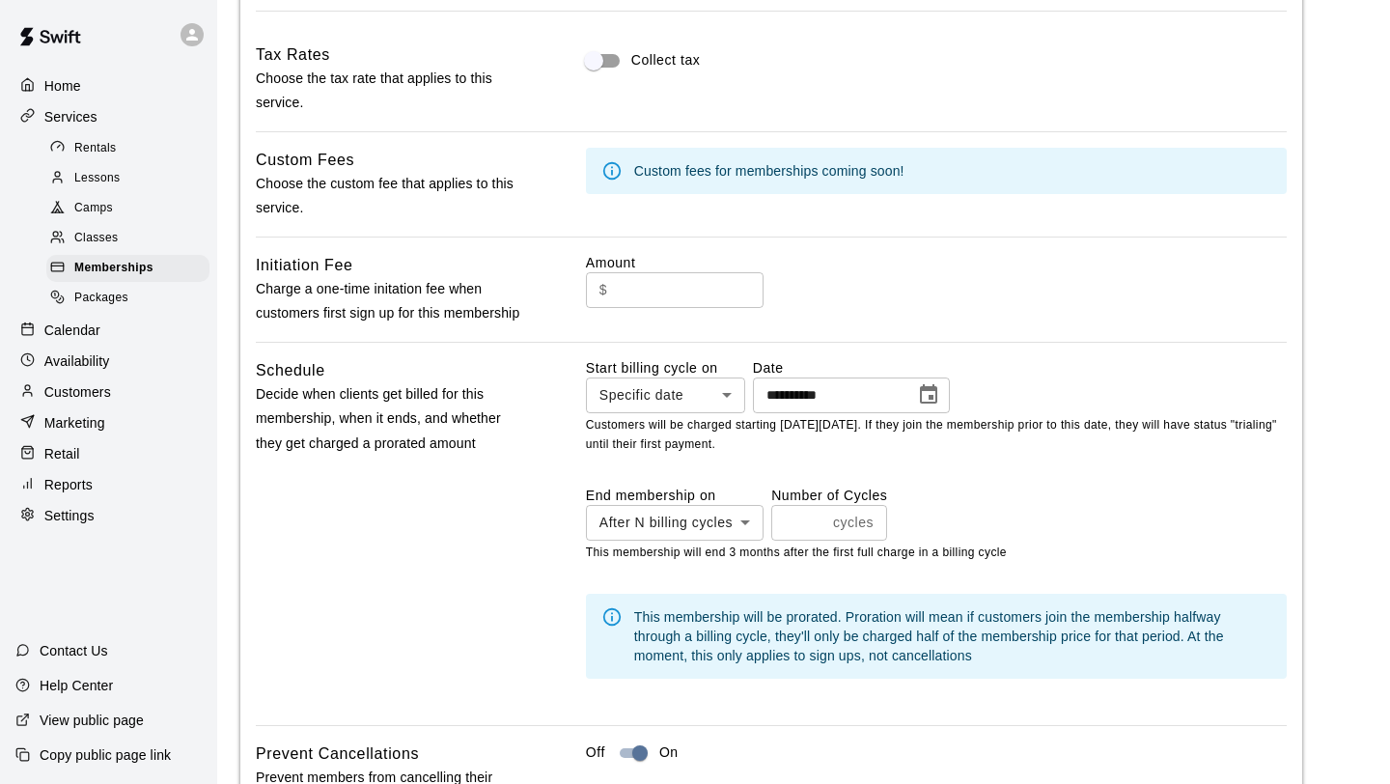
click at [1093, 521] on div "End membership on After N billing cycles ********* ​ Number of Cycles * cycles ​" at bounding box center [936, 512] width 701 height 55
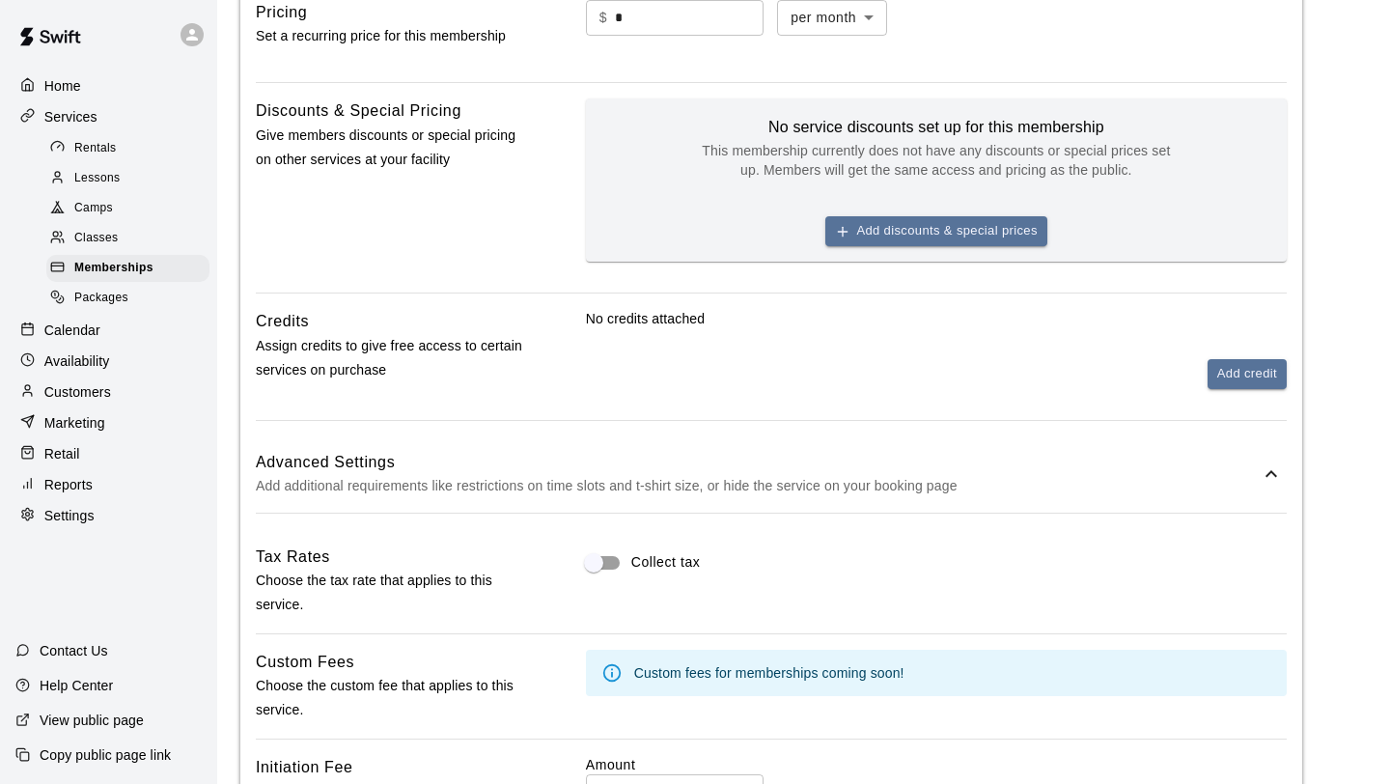
scroll to position [640, 0]
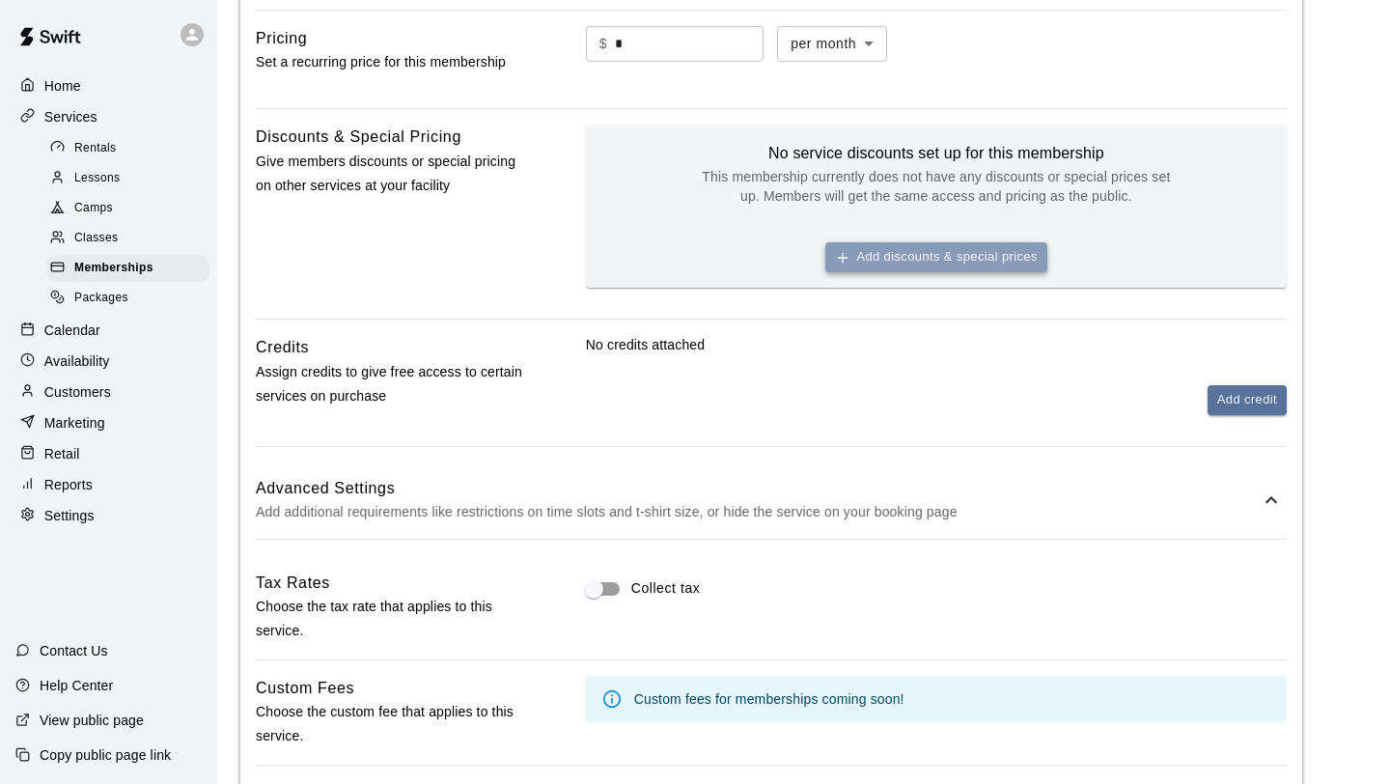
click at [922, 262] on button "Add discounts & special prices" at bounding box center [936, 257] width 222 height 30
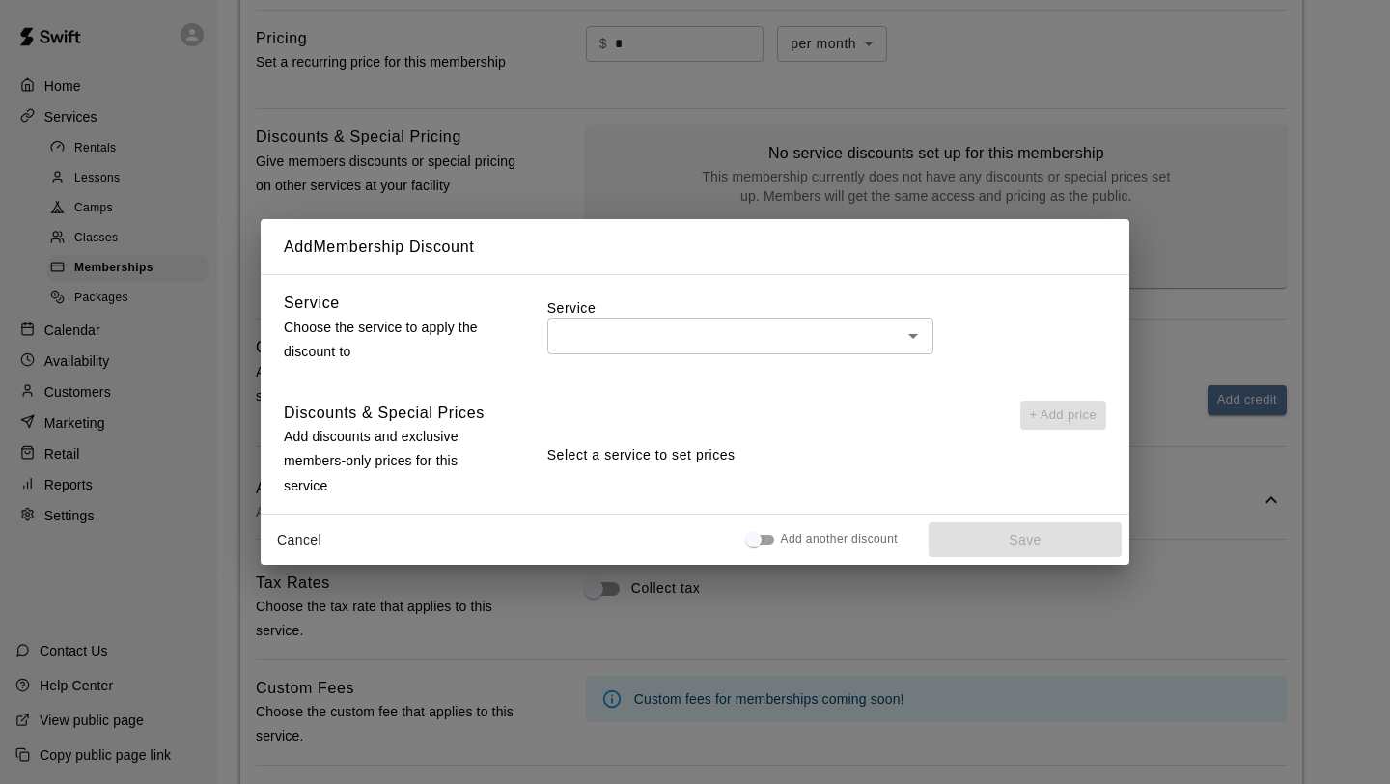
click at [789, 333] on input "text" at bounding box center [724, 335] width 343 height 24
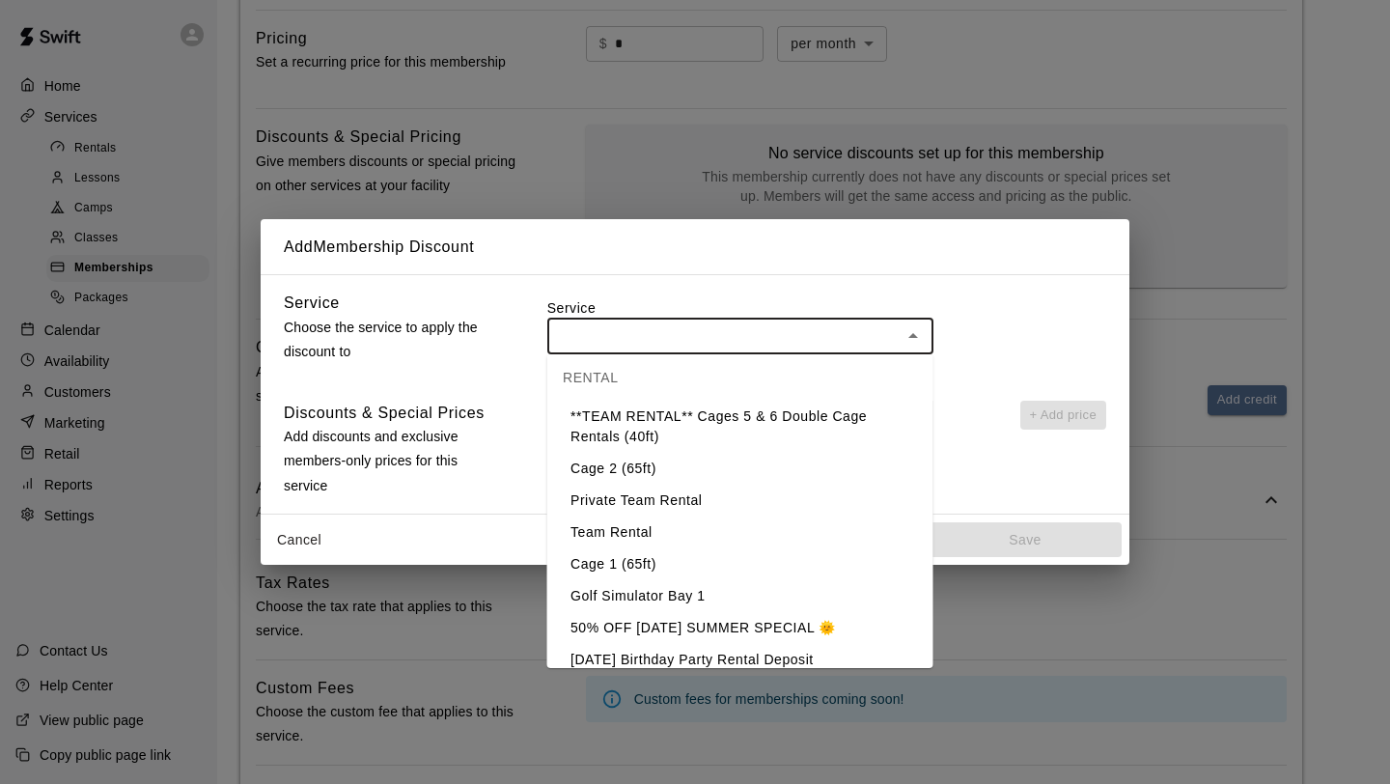
scroll to position [327, 0]
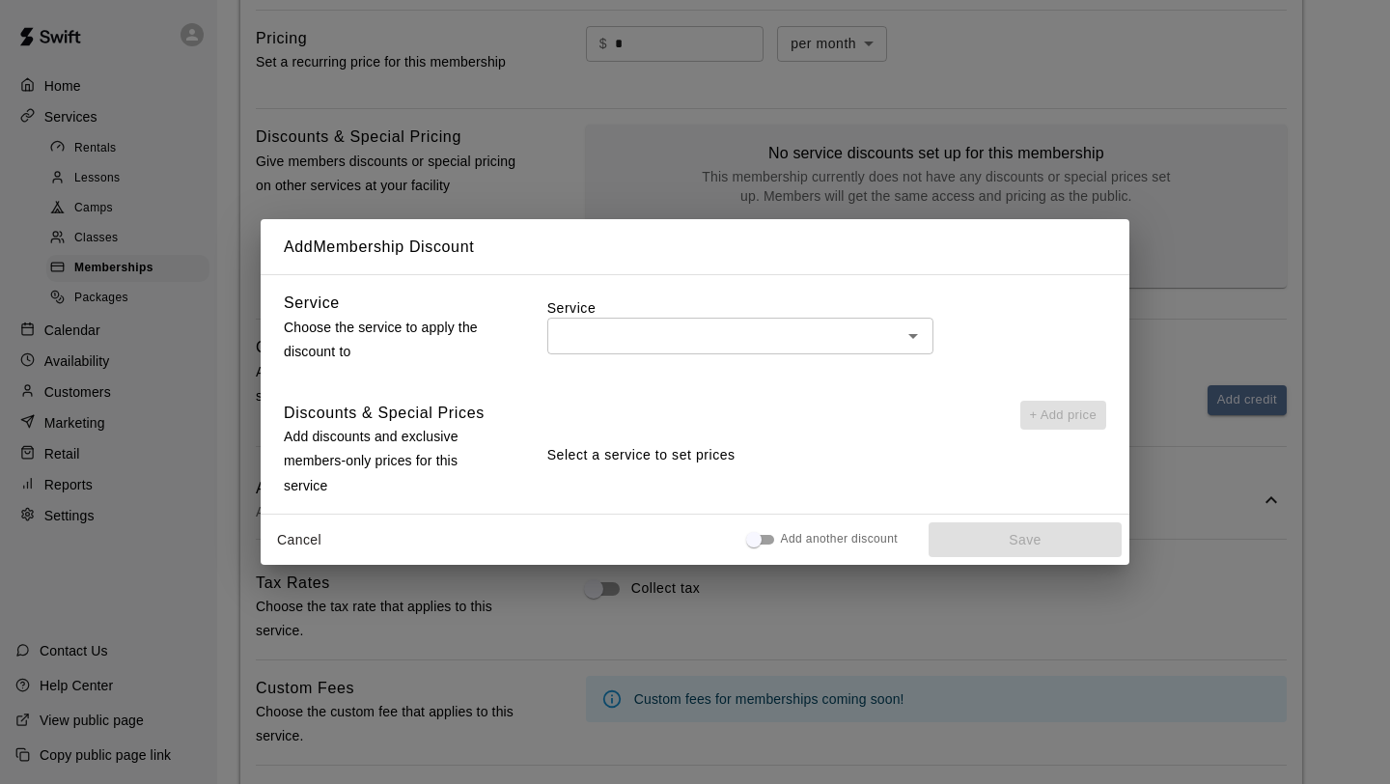
click at [1225, 241] on div "Add Membership Discount Service Choose the service to apply the discount to Ser…" at bounding box center [695, 392] width 1390 height 784
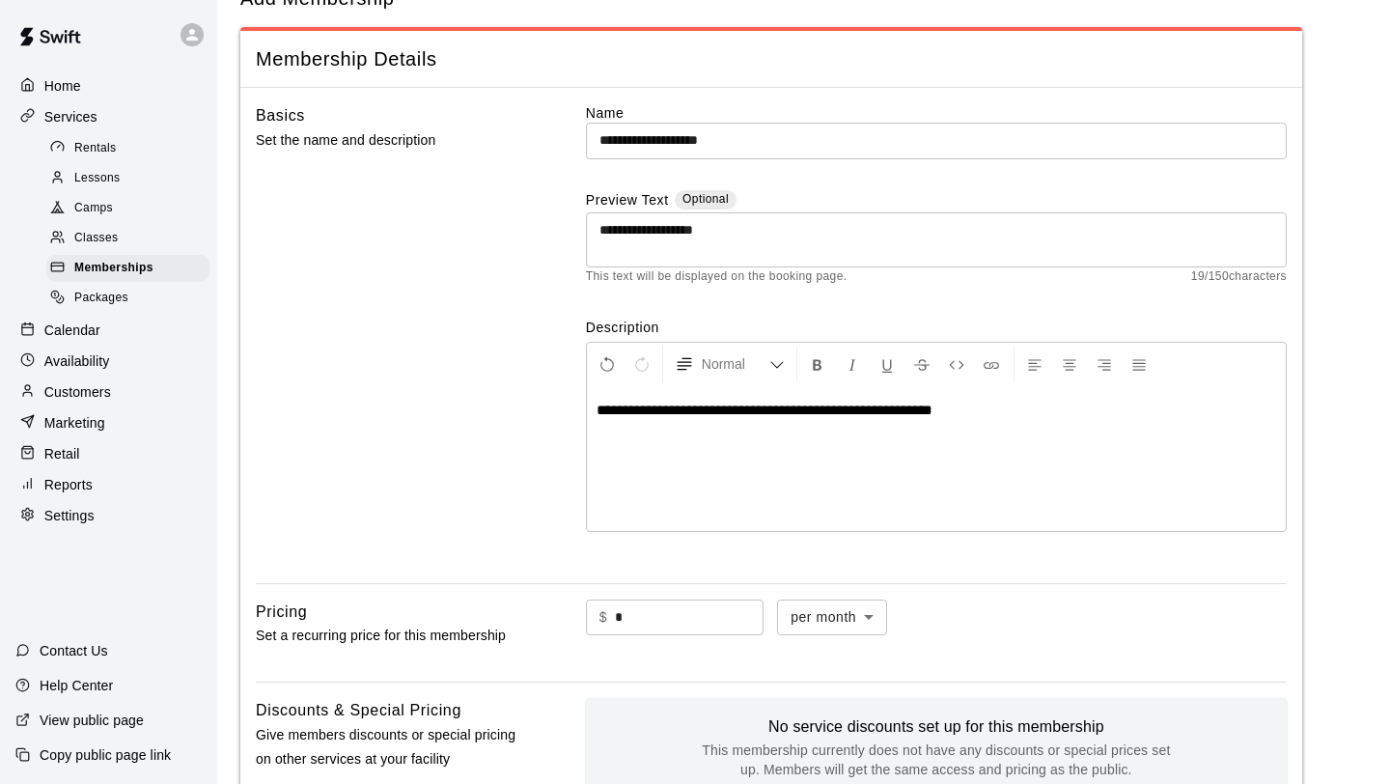
scroll to position [260, 0]
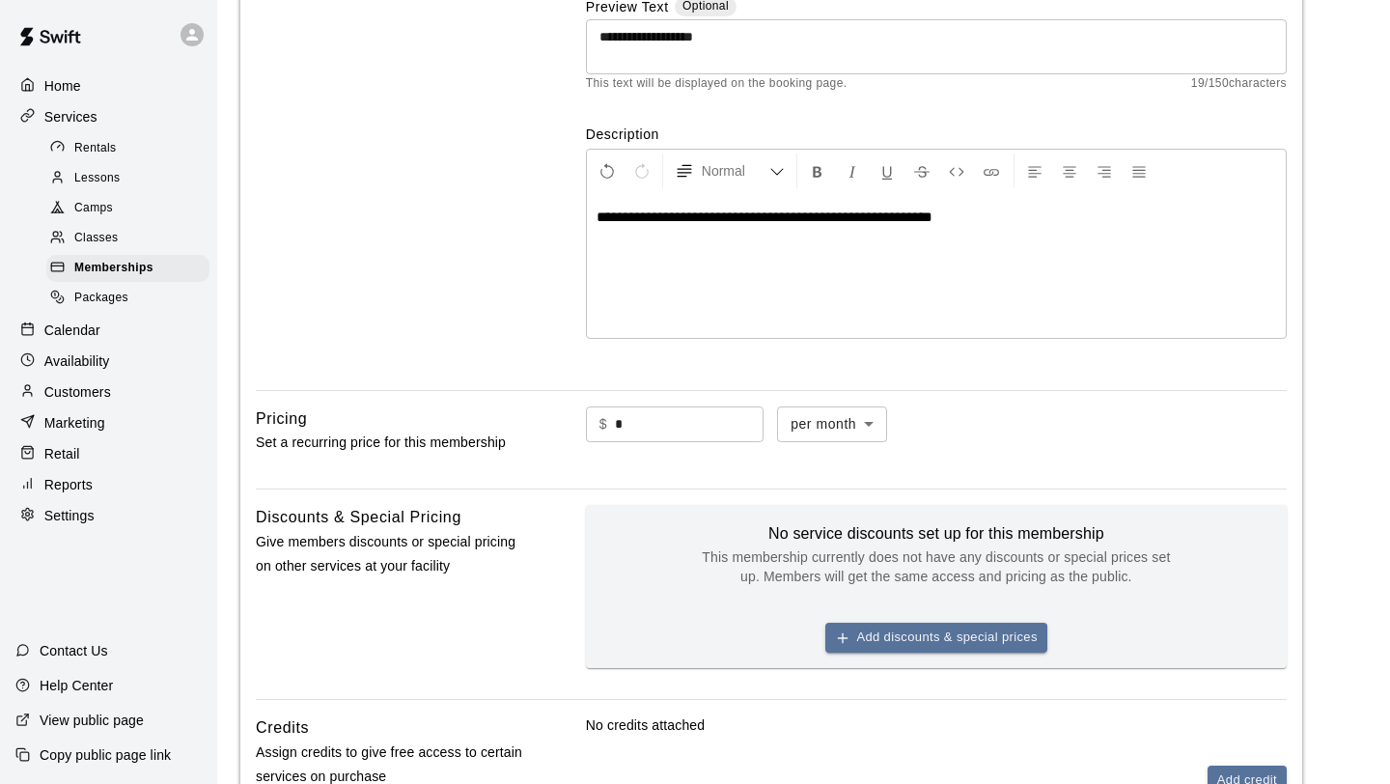
click at [706, 435] on input "*" at bounding box center [689, 424] width 149 height 36
click at [706, 434] on input "*" at bounding box center [689, 424] width 149 height 36
type input "***"
click at [1035, 418] on div "$ *** ​ per month ******* ​" at bounding box center [936, 424] width 701 height 37
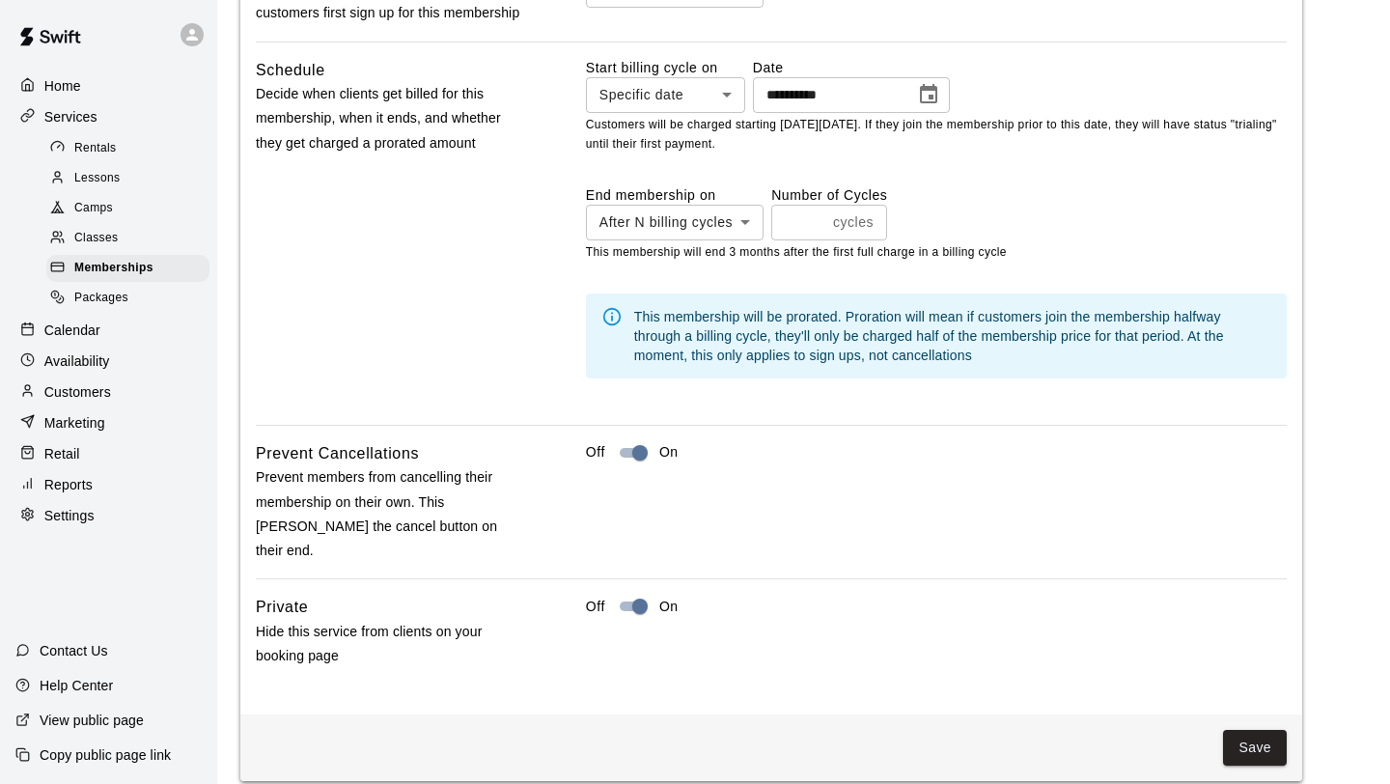
scroll to position [1478, 0]
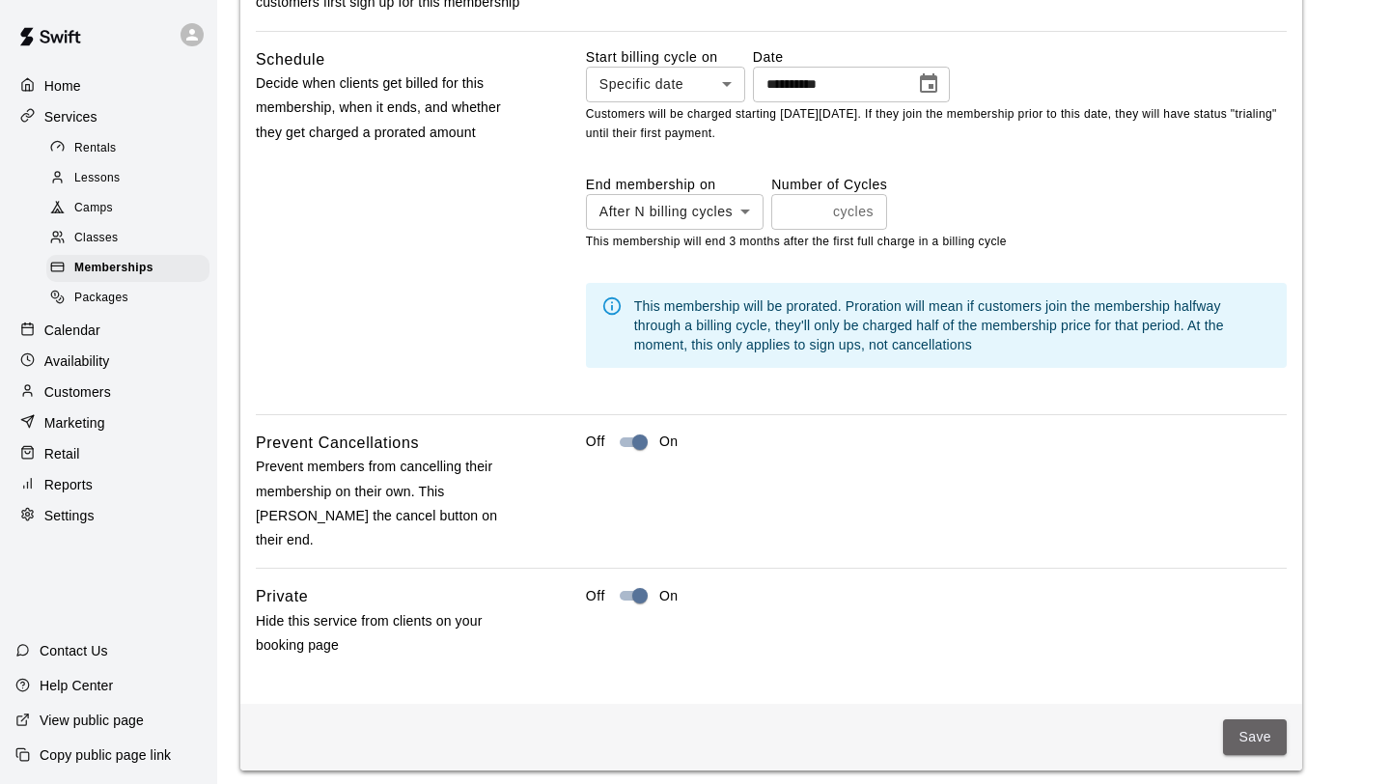
click at [1251, 719] on button "Save" at bounding box center [1255, 737] width 64 height 36
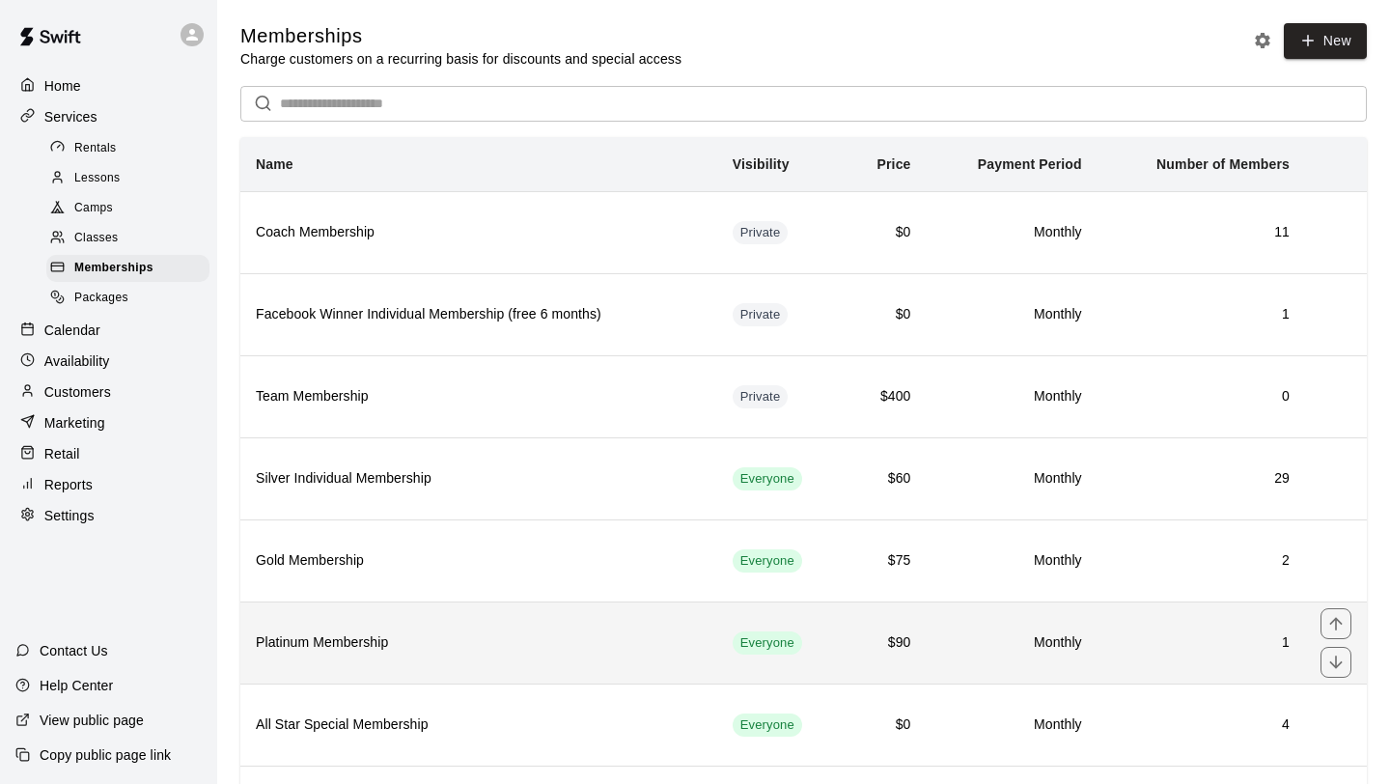
scroll to position [119, 0]
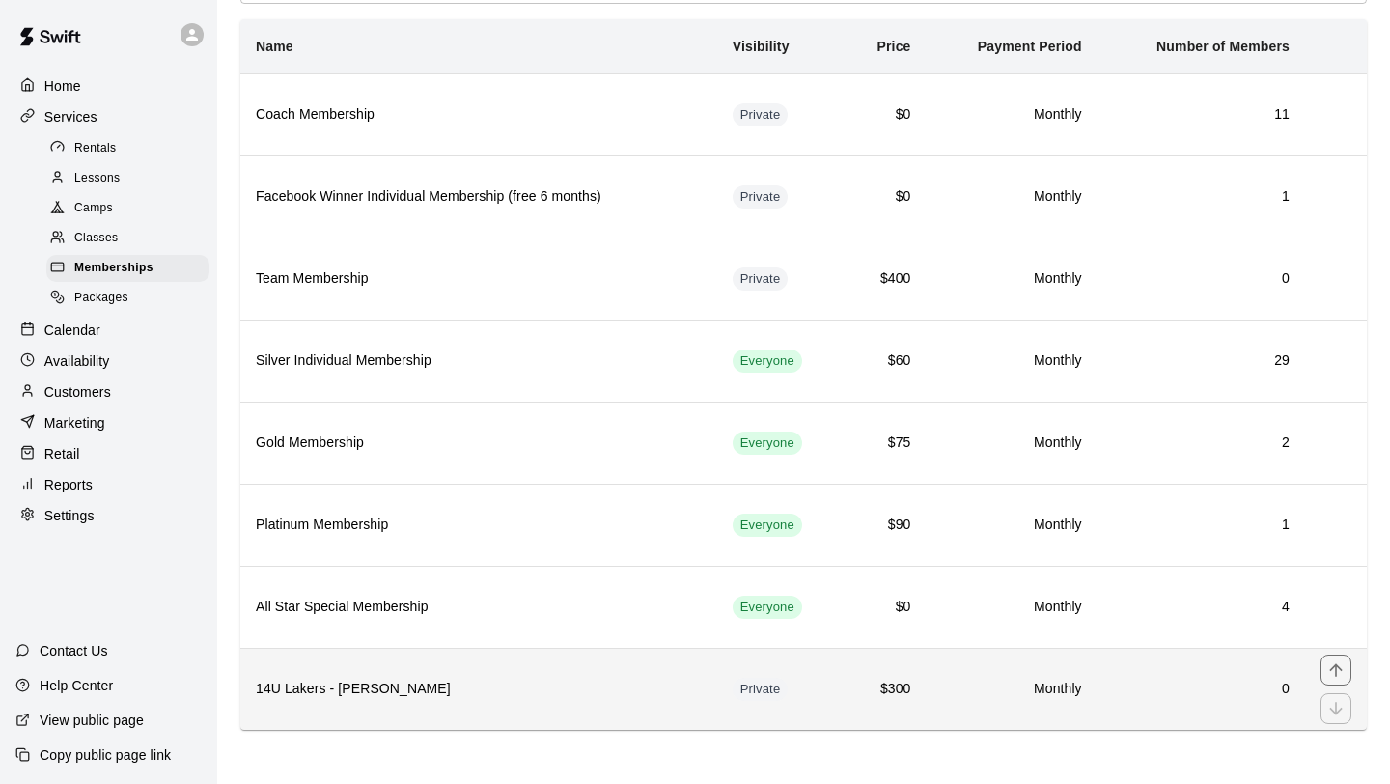
click at [602, 693] on h6 "14U Lakers - [PERSON_NAME]" at bounding box center [479, 688] width 446 height 21
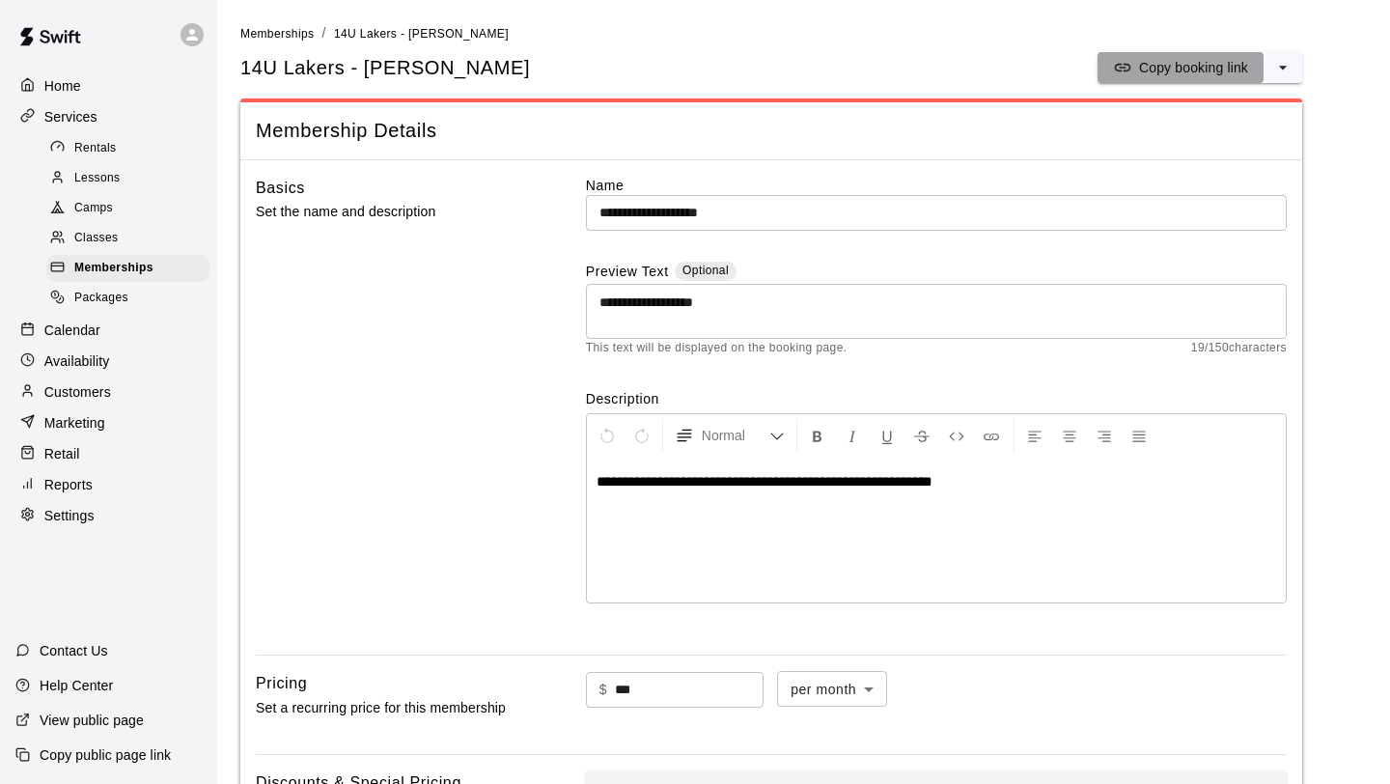
click at [1157, 75] on p "Copy booking link" at bounding box center [1193, 67] width 109 height 19
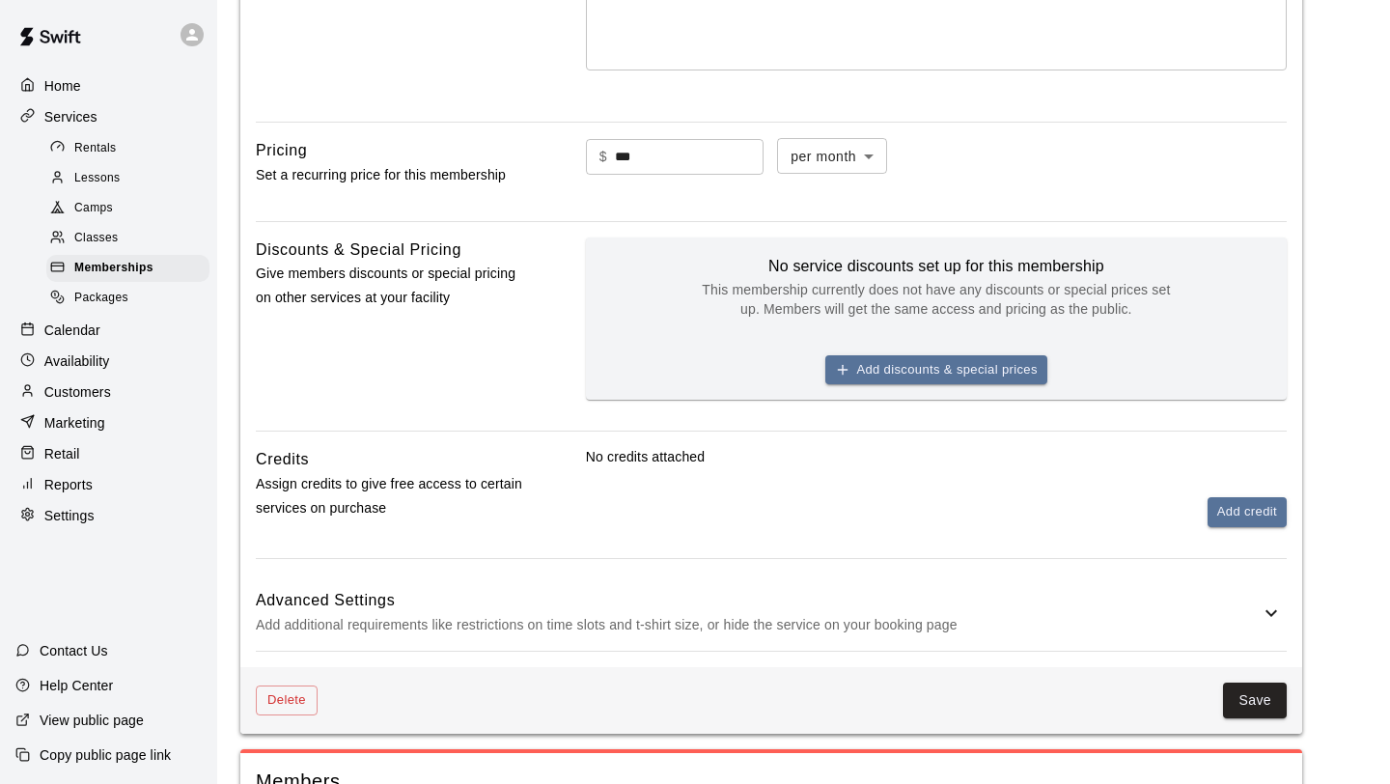
scroll to position [620, 0]
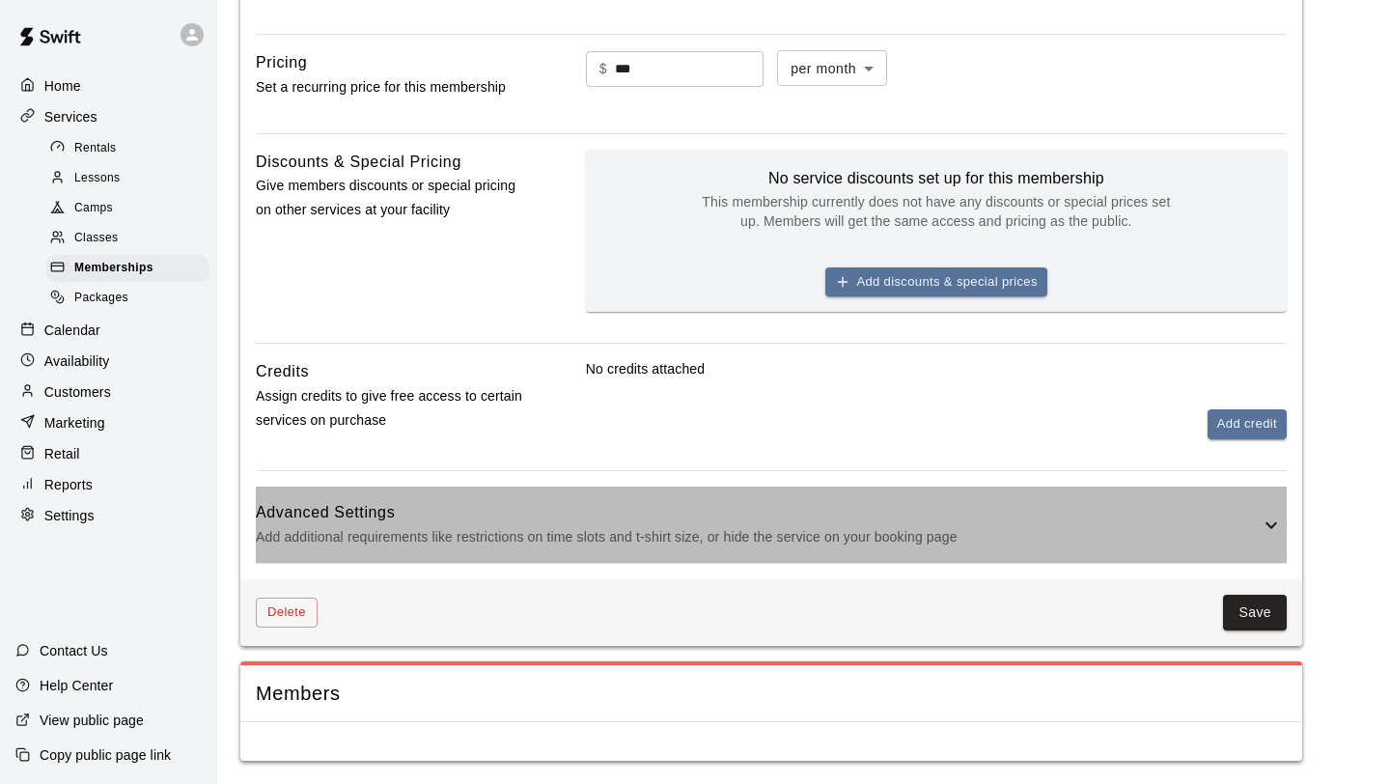
click at [1277, 528] on icon at bounding box center [1270, 524] width 23 height 23
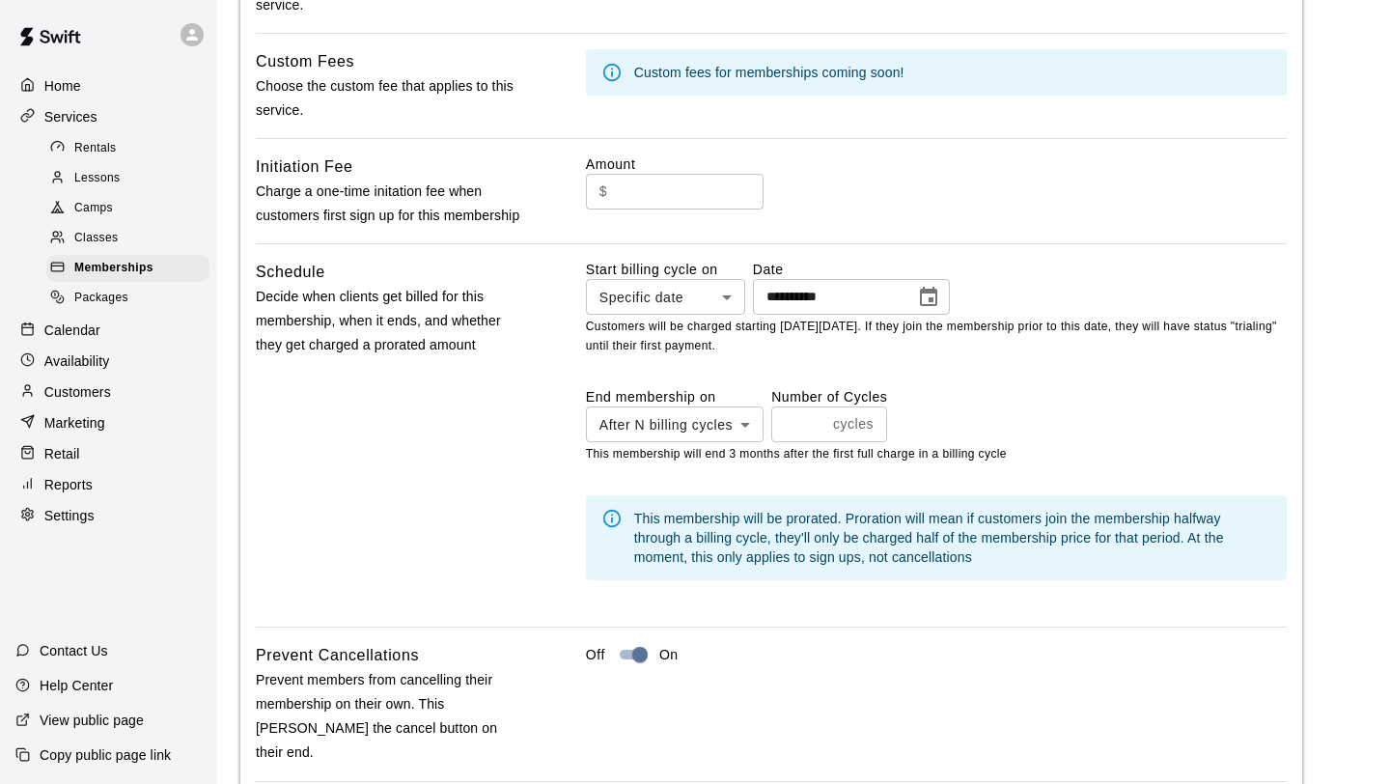
scroll to position [1273, 0]
click at [611, 513] on icon at bounding box center [611, 516] width 21 height 21
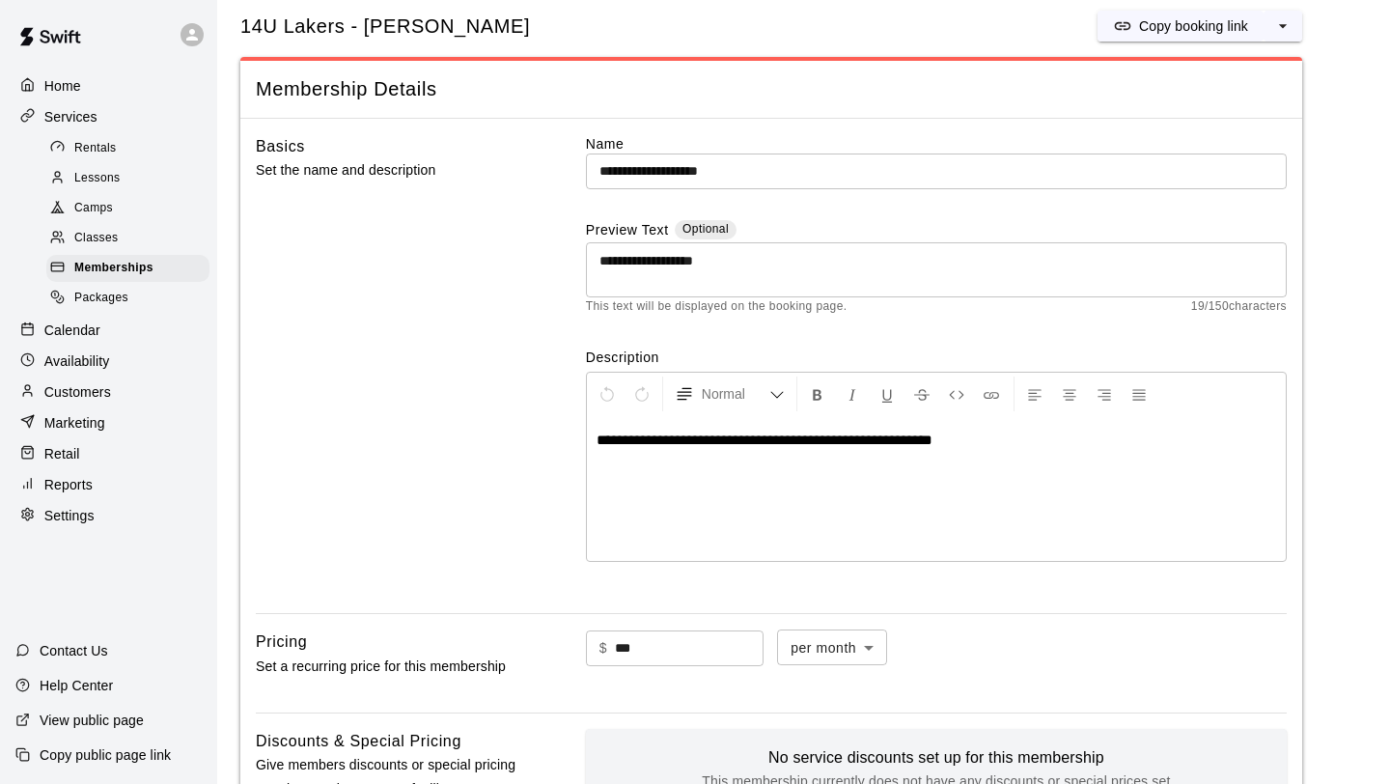
scroll to position [0, 0]
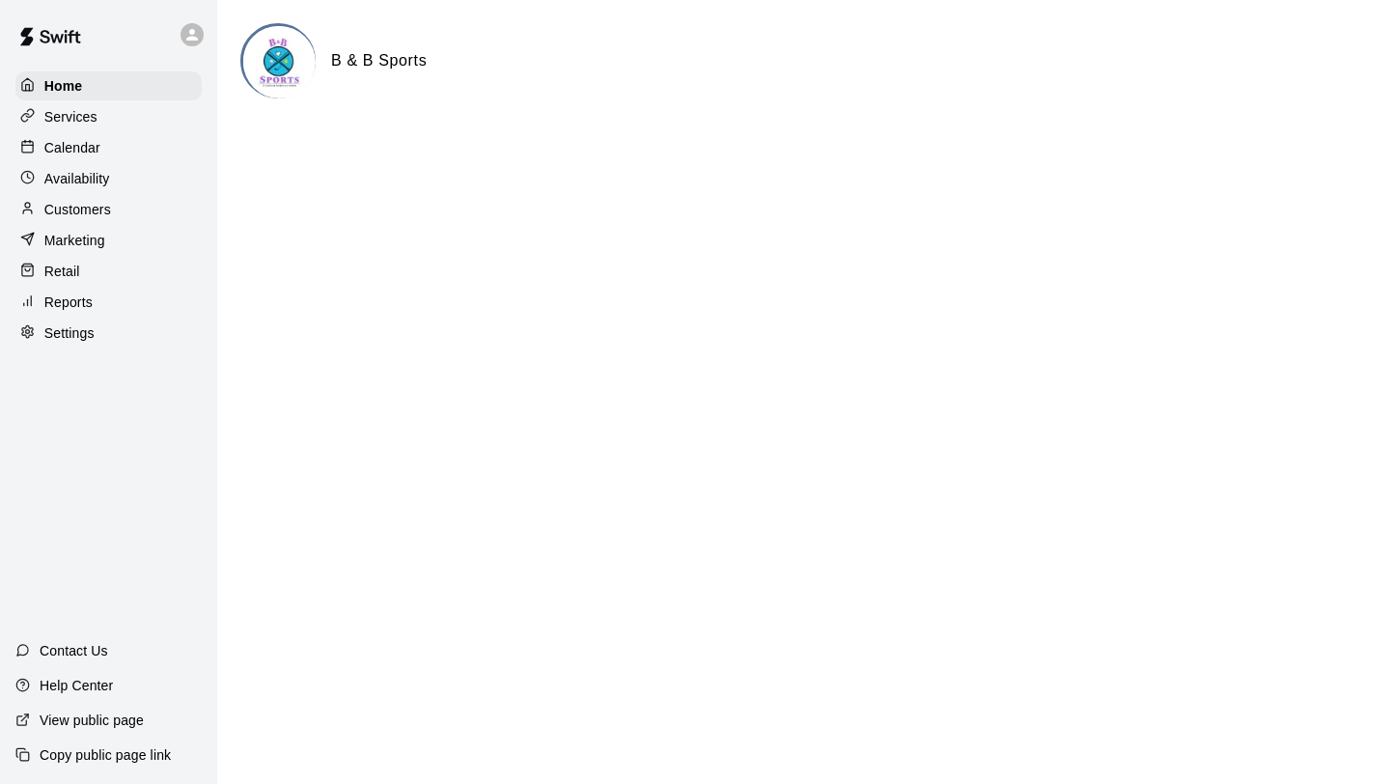
click at [88, 211] on p "Customers" at bounding box center [77, 209] width 67 height 19
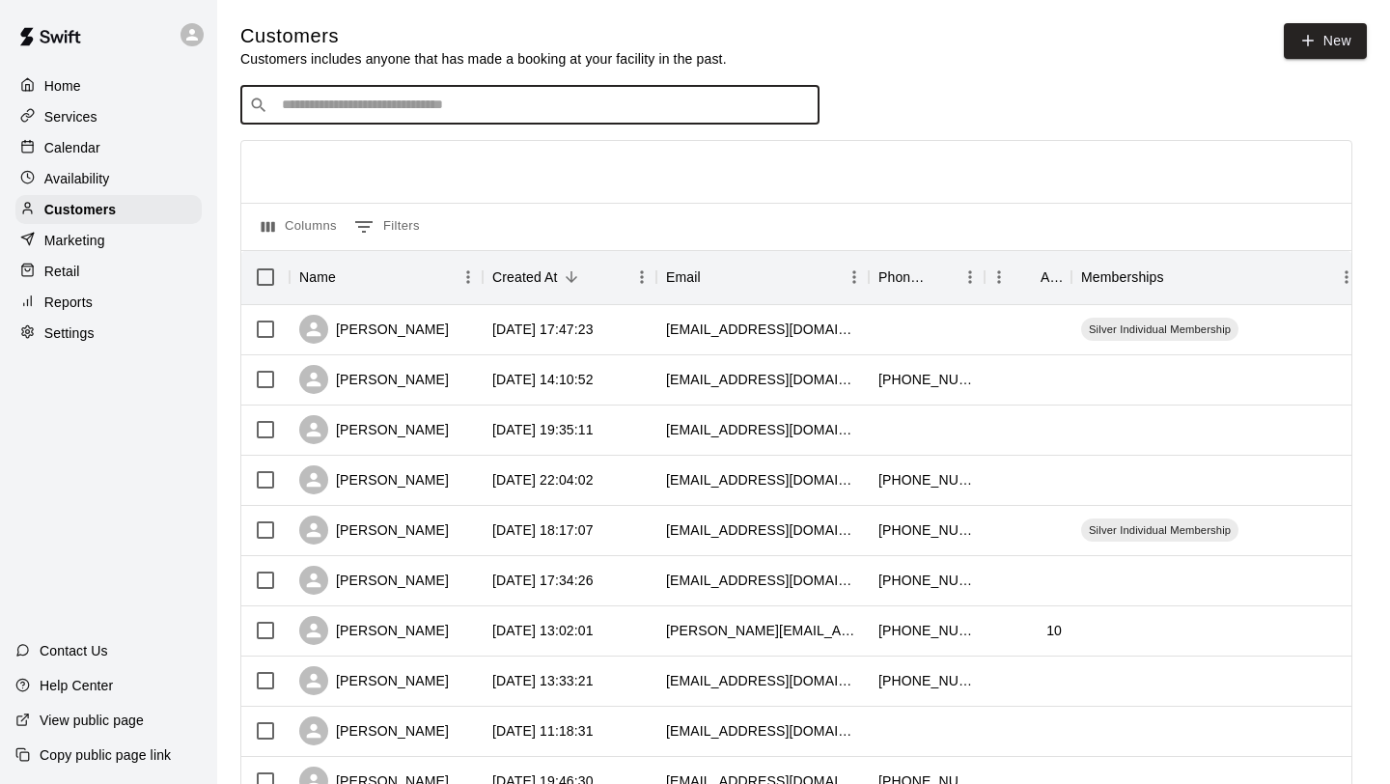
click at [466, 112] on input "Search customers by name or email" at bounding box center [543, 105] width 535 height 19
type input "******"
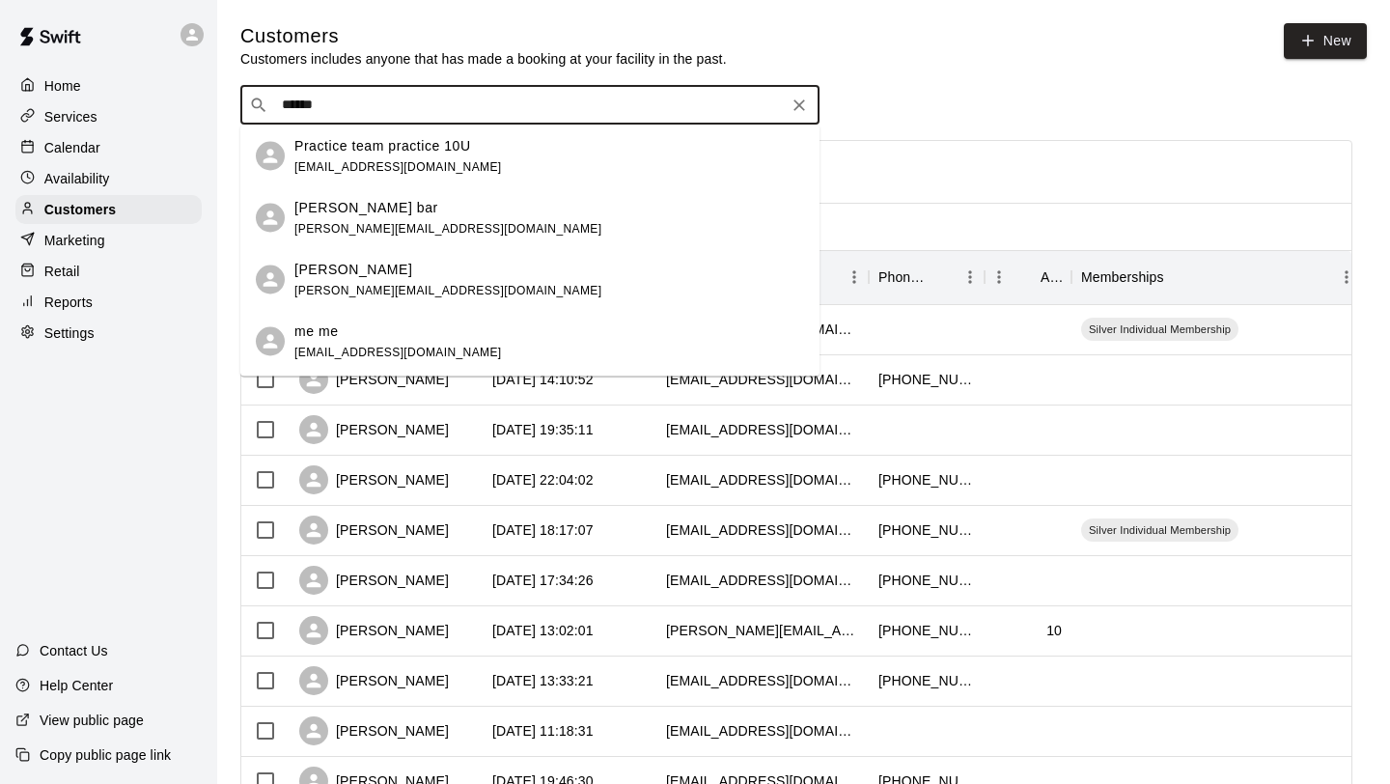
click at [324, 266] on p "Sharie B" at bounding box center [353, 269] width 118 height 20
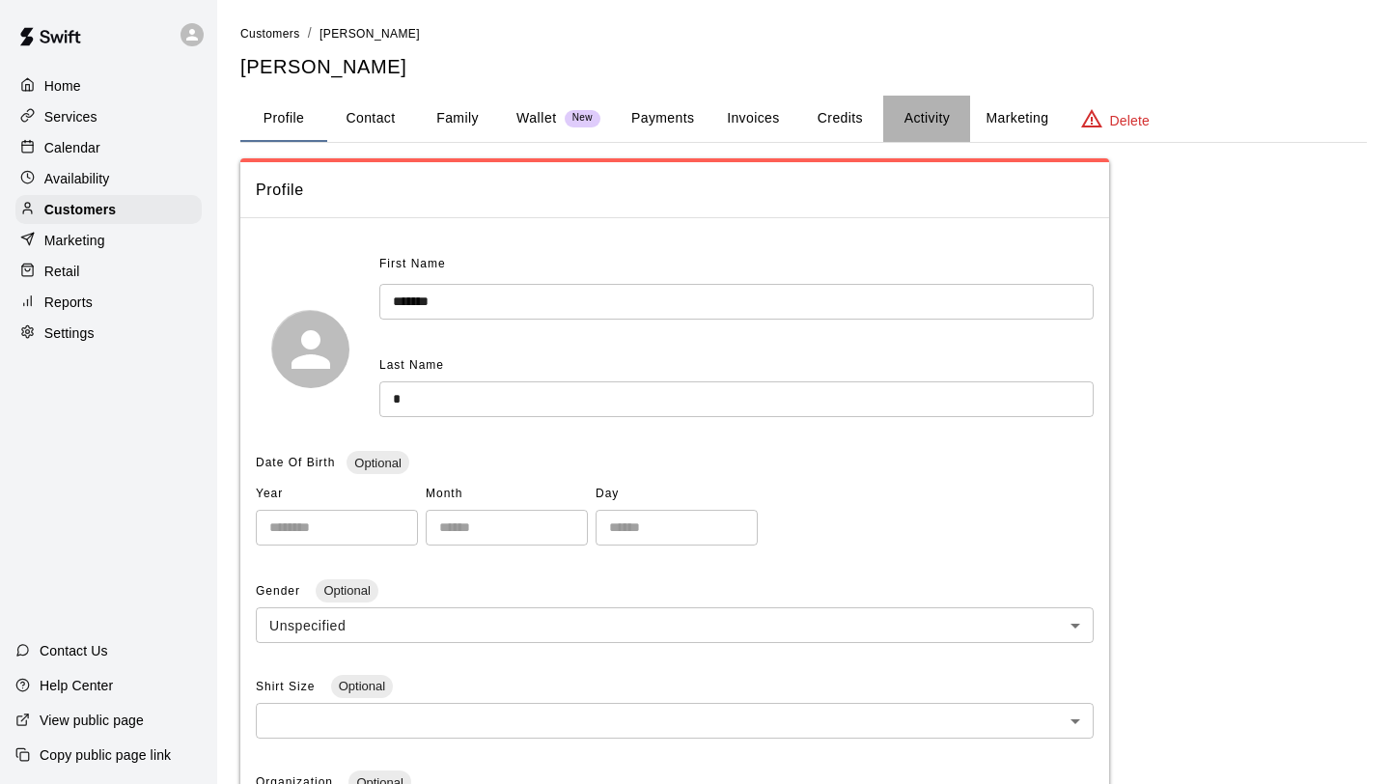
click at [948, 113] on button "Activity" at bounding box center [926, 119] width 87 height 46
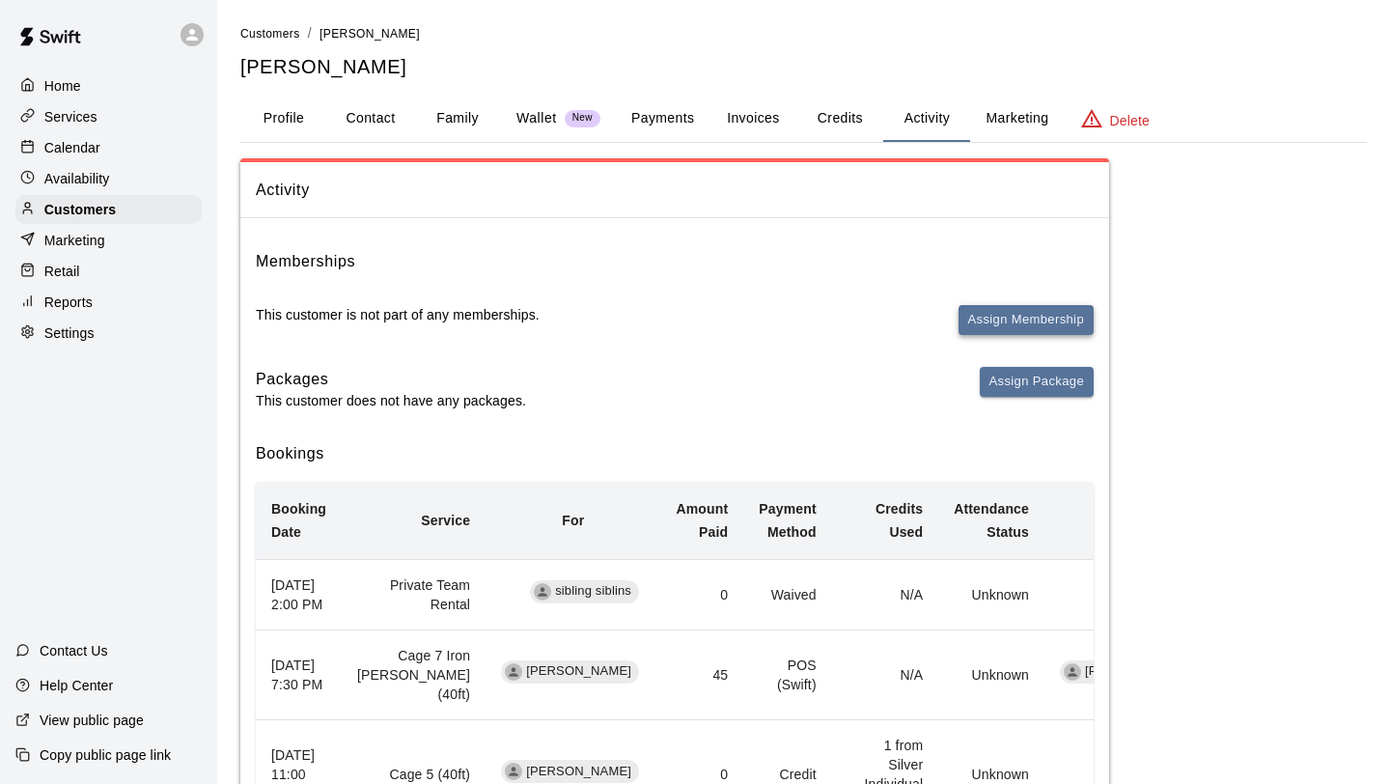
click at [1006, 327] on button "Assign Membership" at bounding box center [1025, 320] width 135 height 30
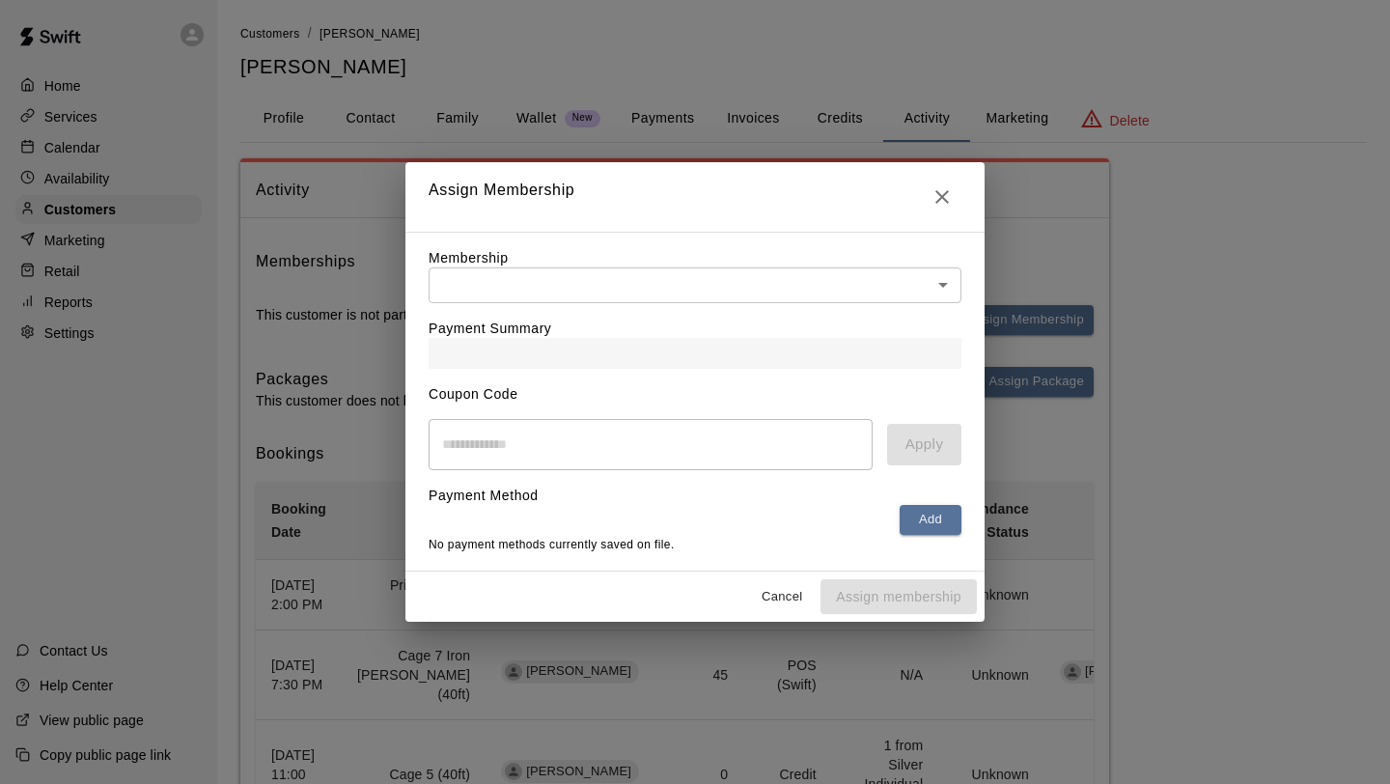
click at [730, 277] on body "Home Services Calendar Availability Customers Marketing Retail Reports Settings…" at bounding box center [695, 665] width 1390 height 1331
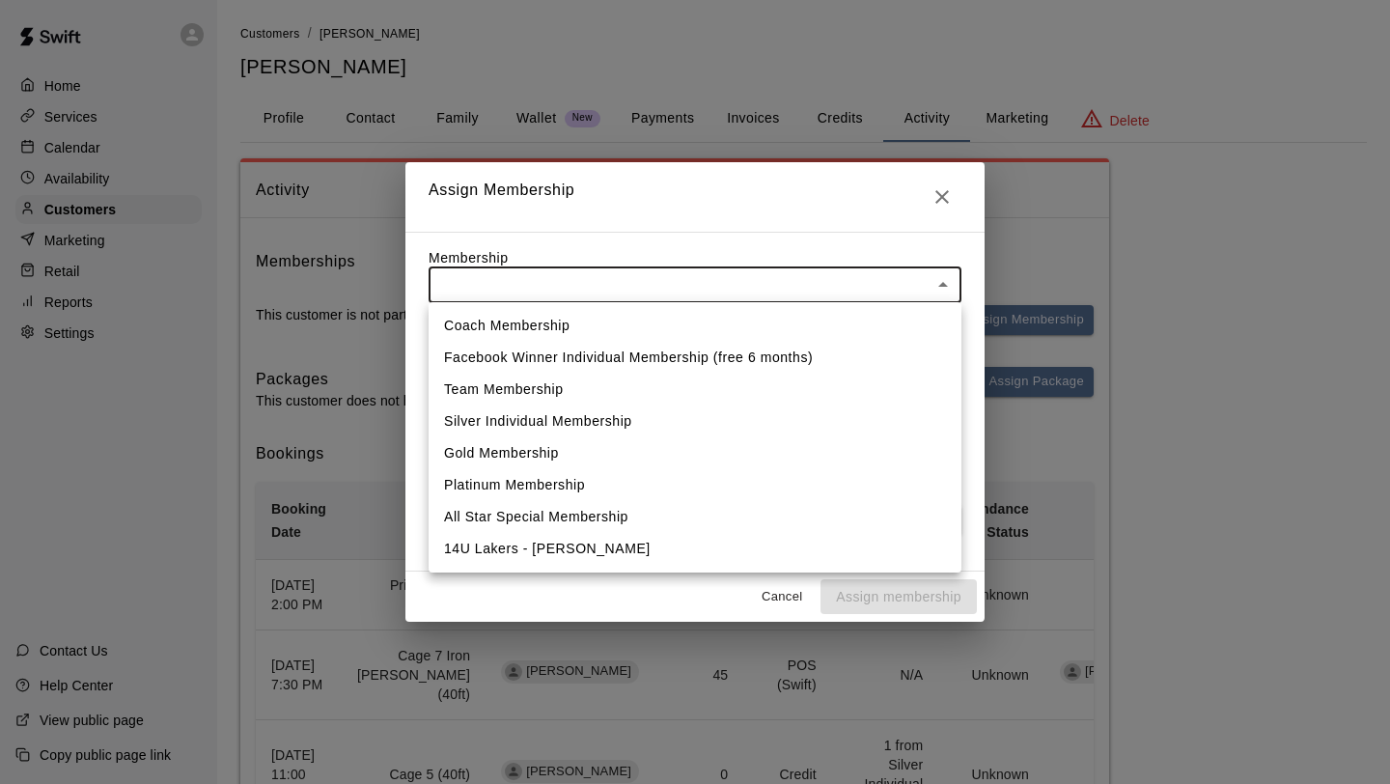
click at [616, 534] on li "14U Lakers - [PERSON_NAME]" at bounding box center [694, 549] width 533 height 32
type input "**********"
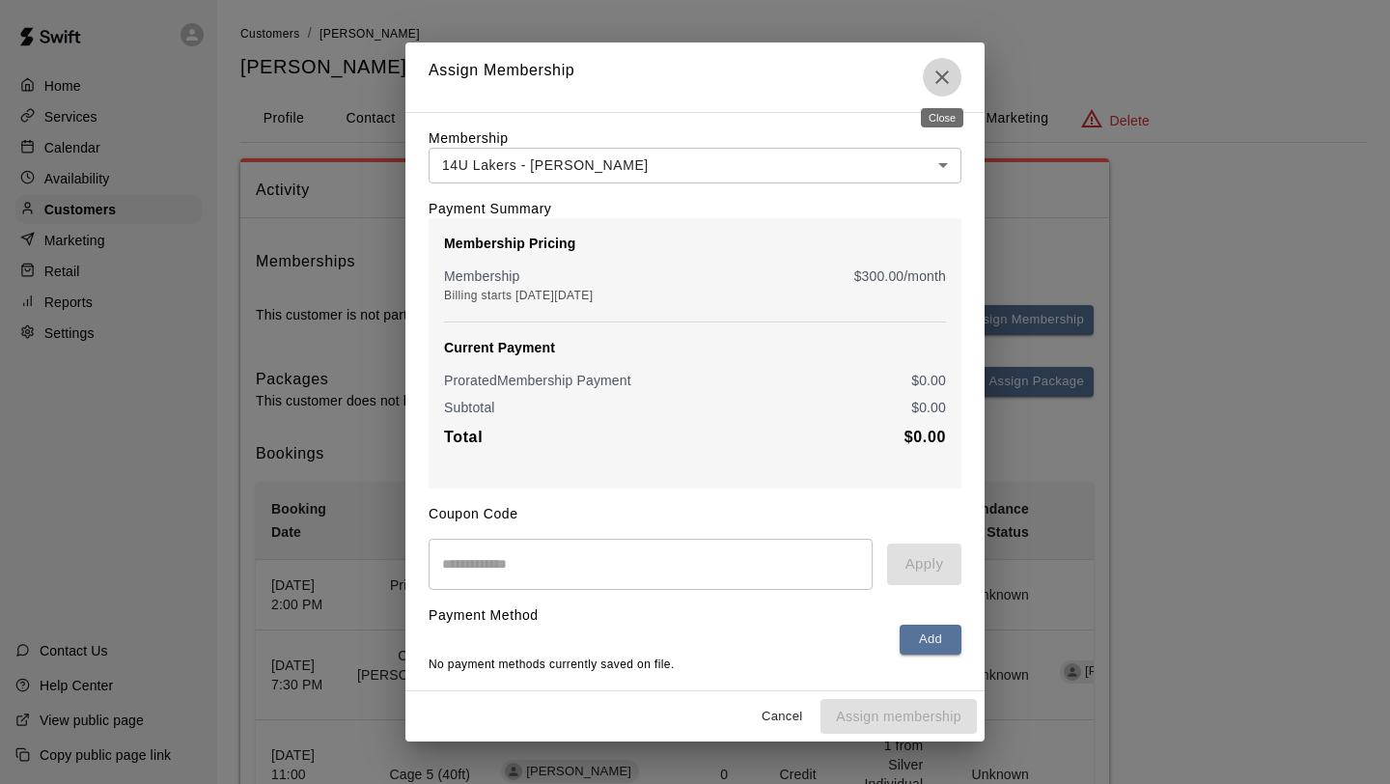
click at [950, 71] on icon "Close" at bounding box center [941, 77] width 23 height 23
